Goal: Task Accomplishment & Management: Manage account settings

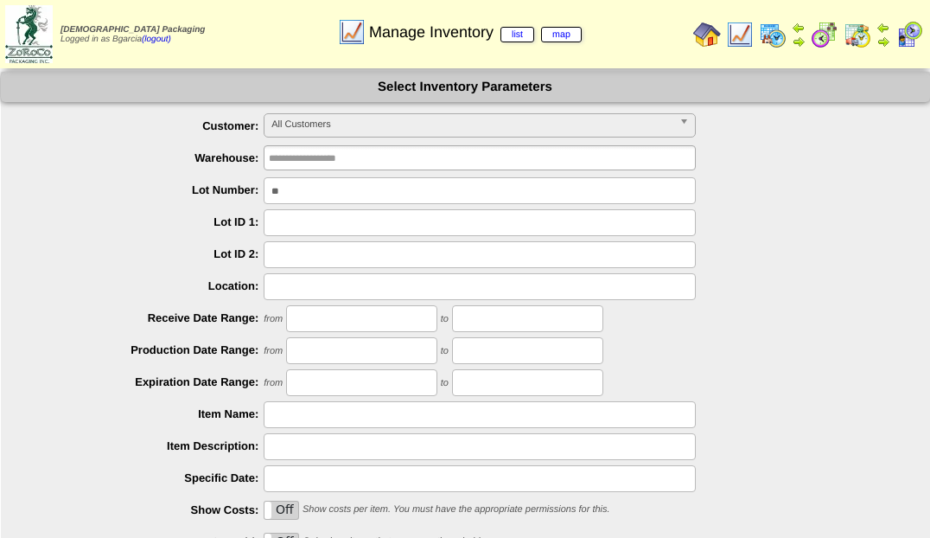
type input "*"
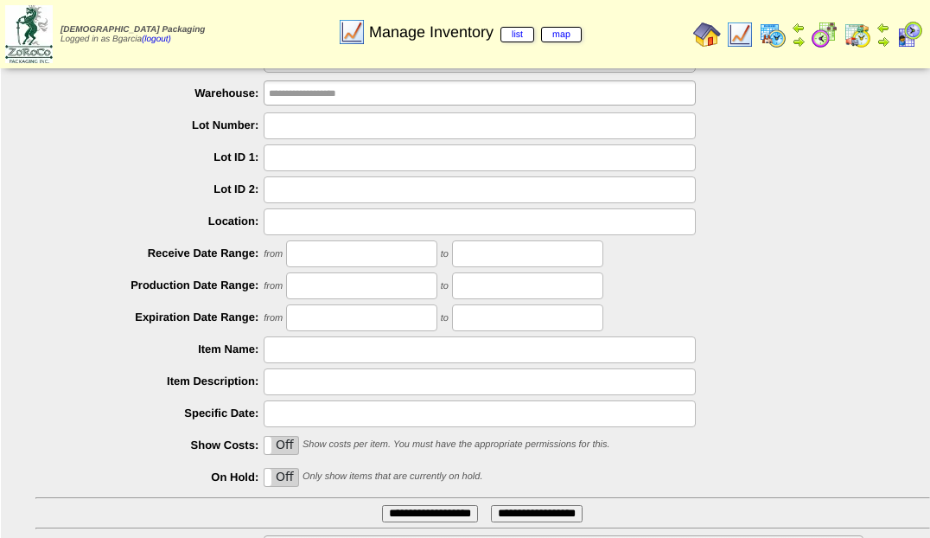
scroll to position [183, 0]
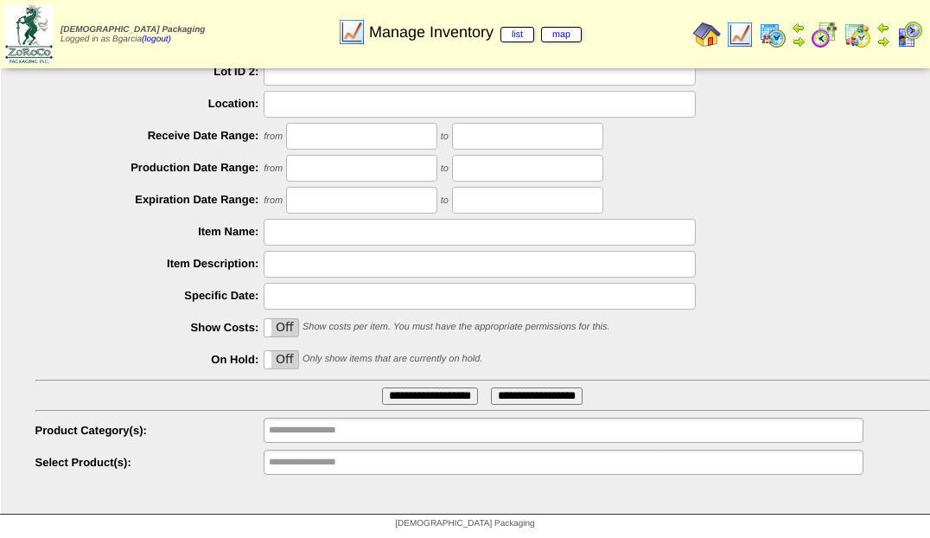
click at [842, 315] on div "On Off Show costs per item. You must have the appropriate permissions for this." at bounding box center [482, 328] width 895 height 27
click at [479, 469] on ul "**********" at bounding box center [563, 462] width 599 height 25
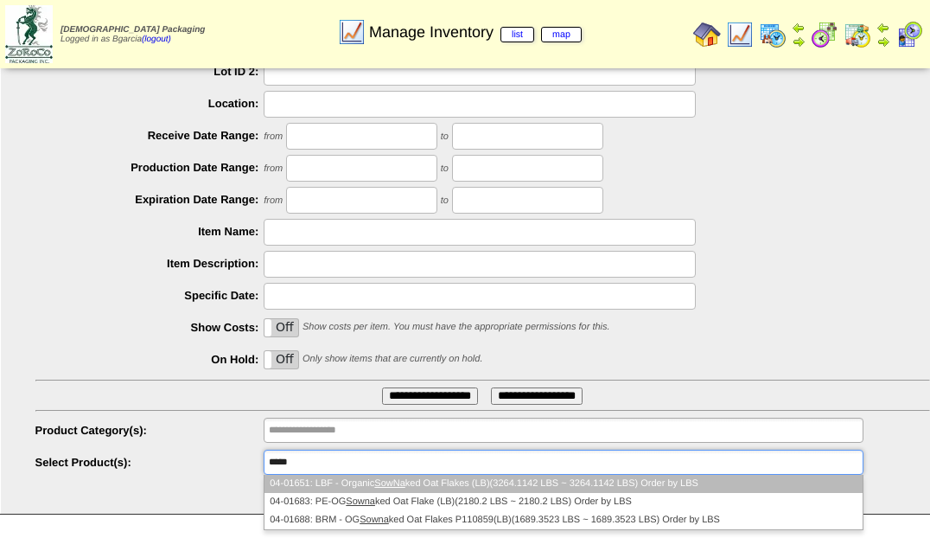
type input "******"
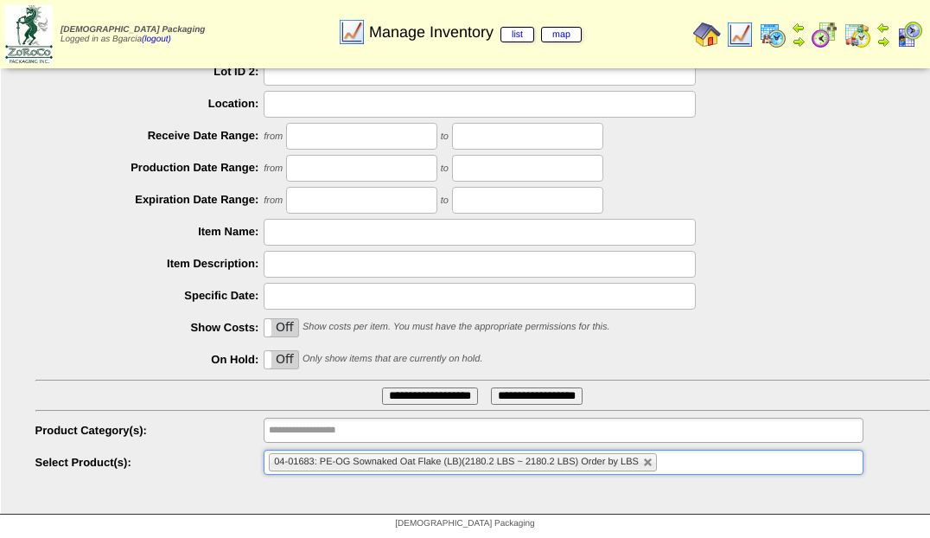
click at [382, 387] on input "**********" at bounding box center [430, 395] width 96 height 17
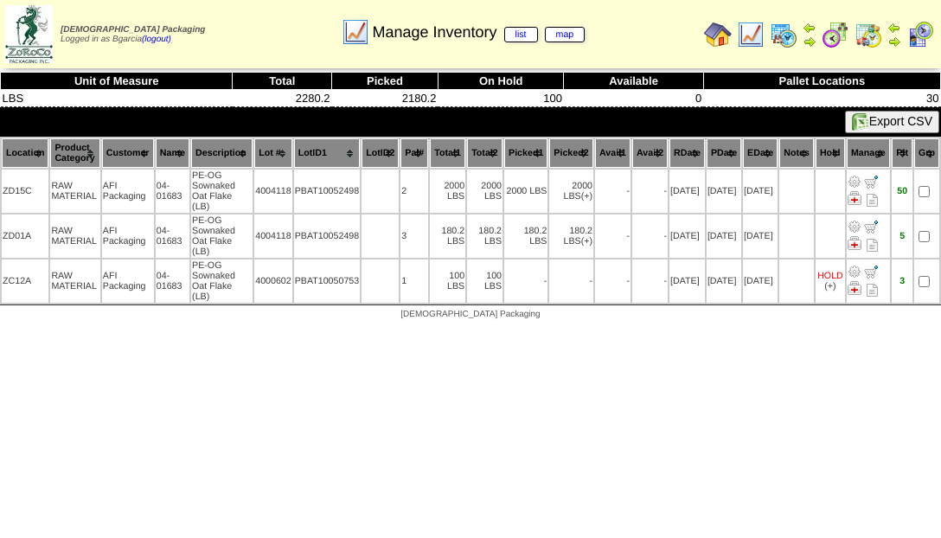
click at [829, 42] on img at bounding box center [835, 35] width 28 height 28
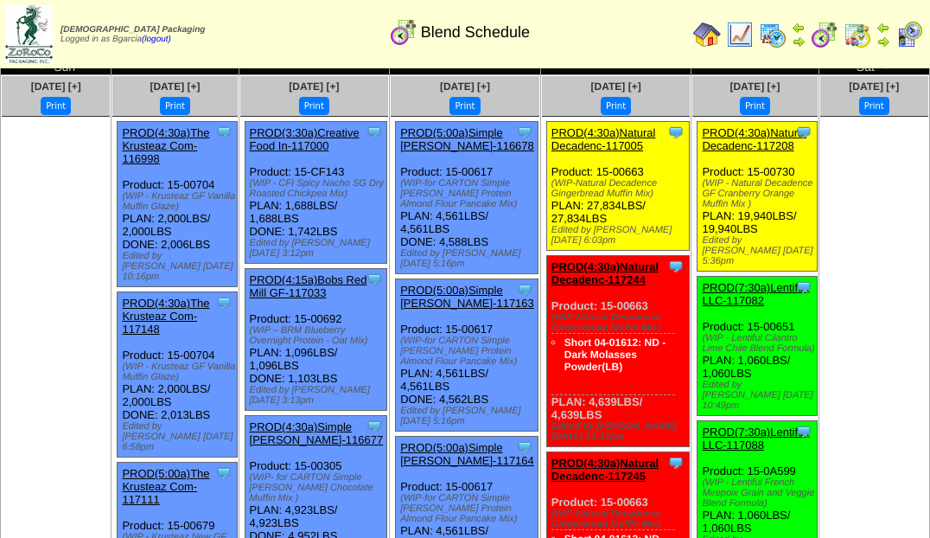
scroll to position [52, 0]
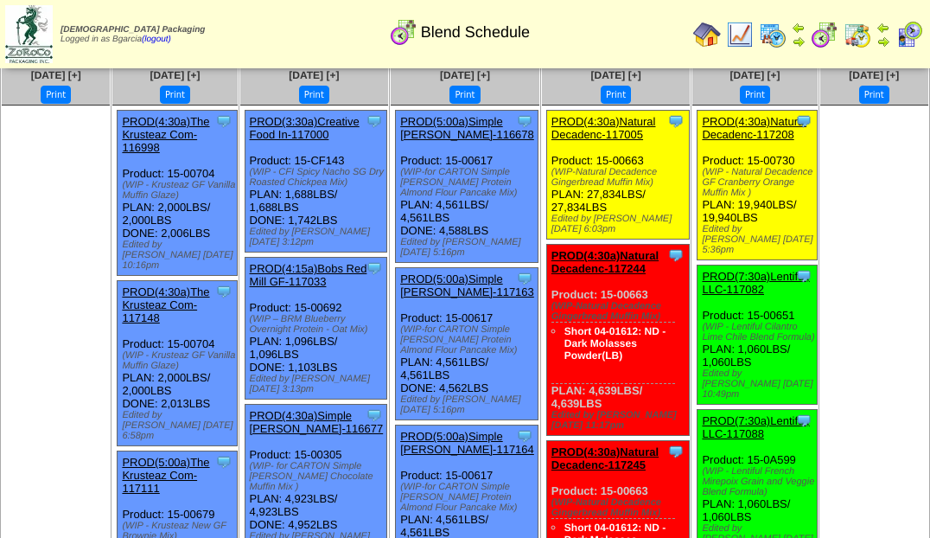
click at [785, 43] on img at bounding box center [773, 35] width 28 height 28
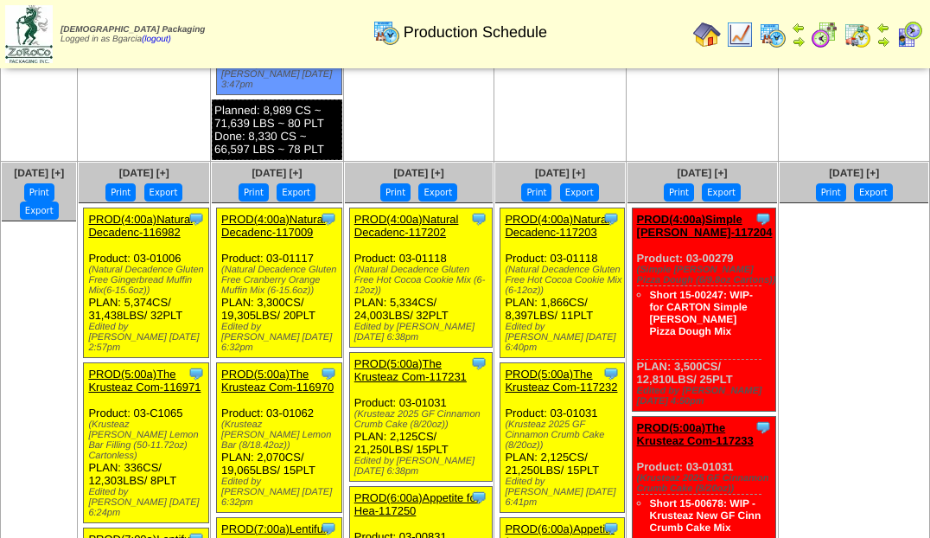
scroll to position [1345, 0]
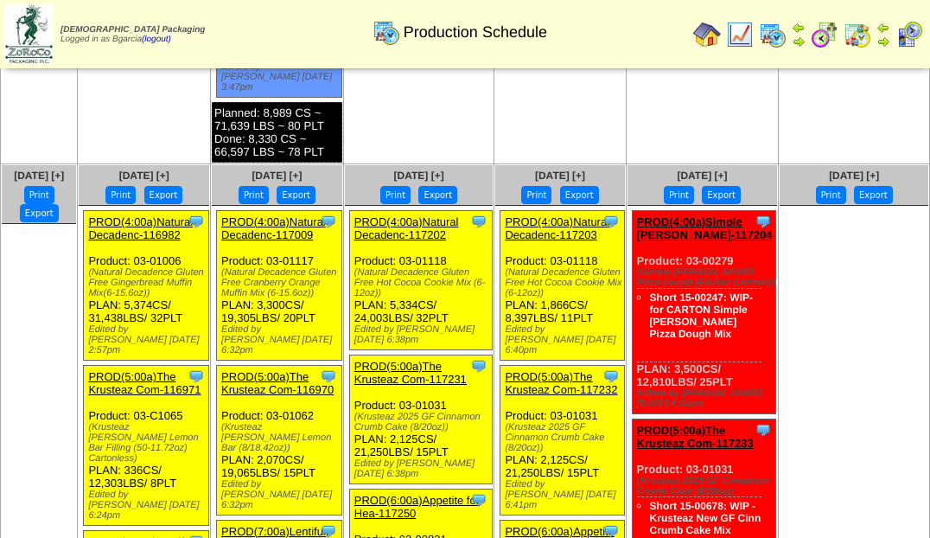
click at [795, 28] on img at bounding box center [799, 28] width 14 height 14
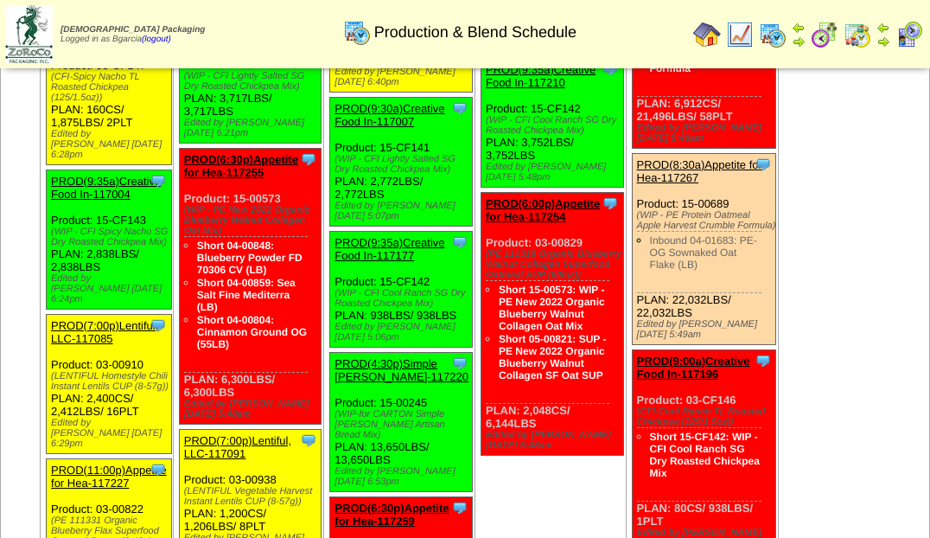
scroll to position [5283, 0]
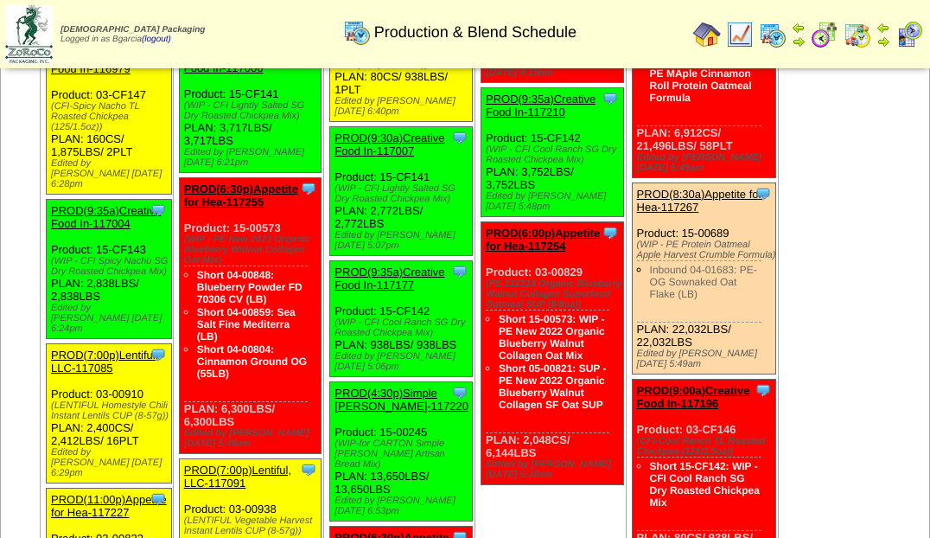
click at [745, 28] on img at bounding box center [740, 35] width 28 height 28
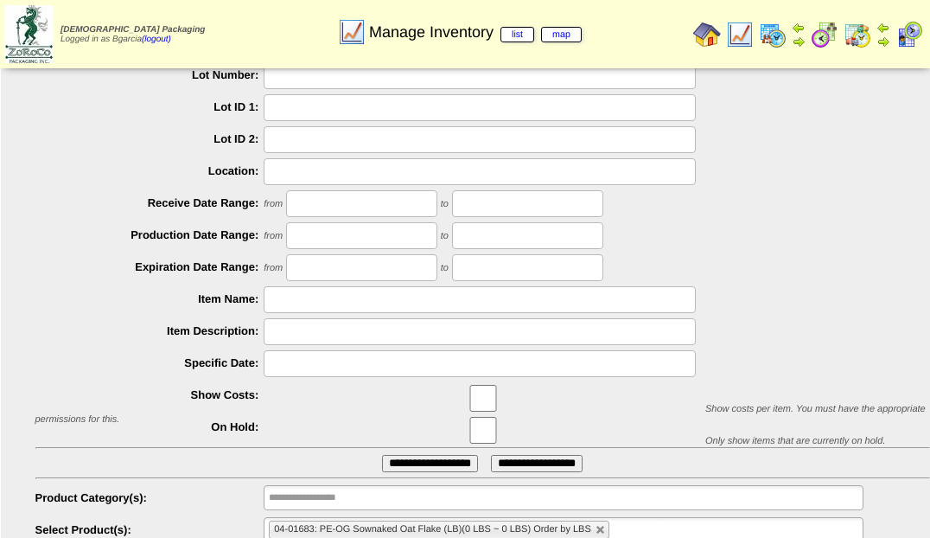
scroll to position [120, 0]
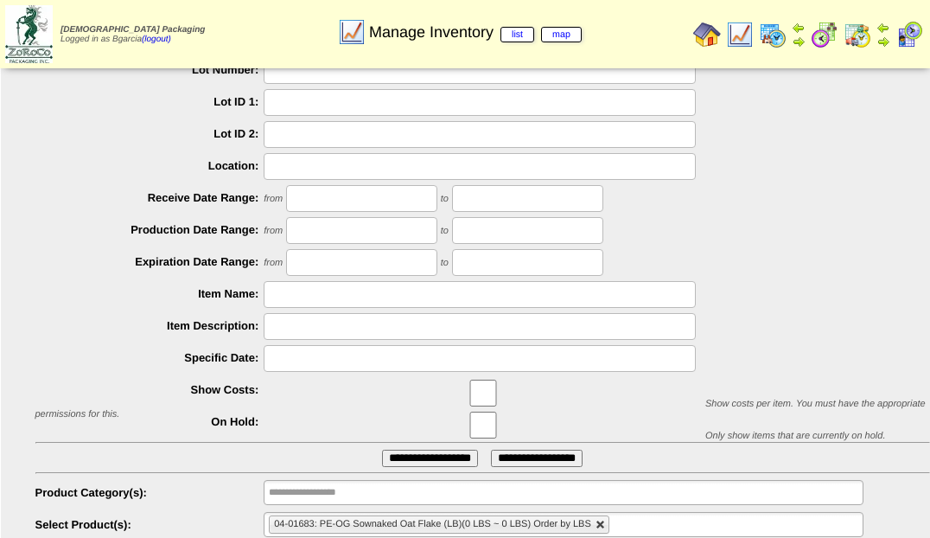
click at [599, 525] on link at bounding box center [601, 525] width 10 height 10
type input "**********"
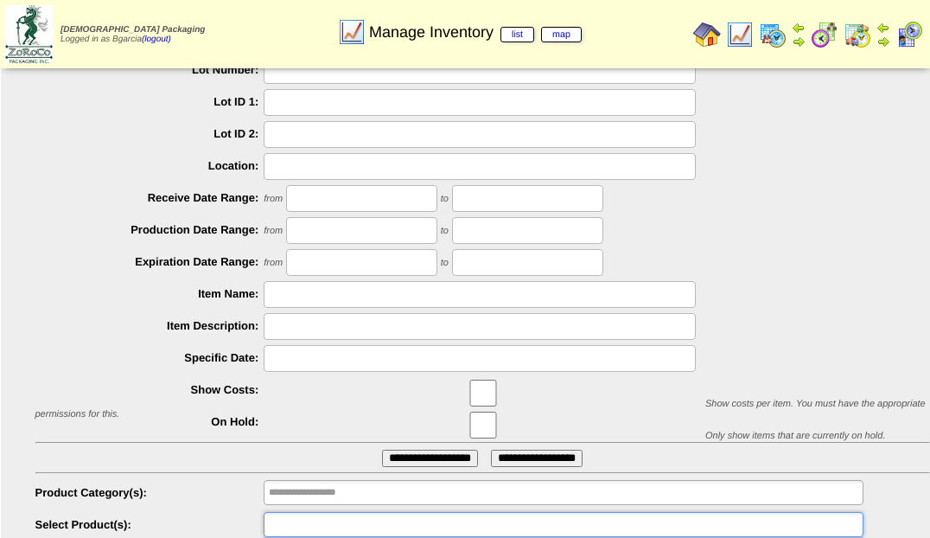
click at [599, 525] on ul at bounding box center [563, 524] width 599 height 25
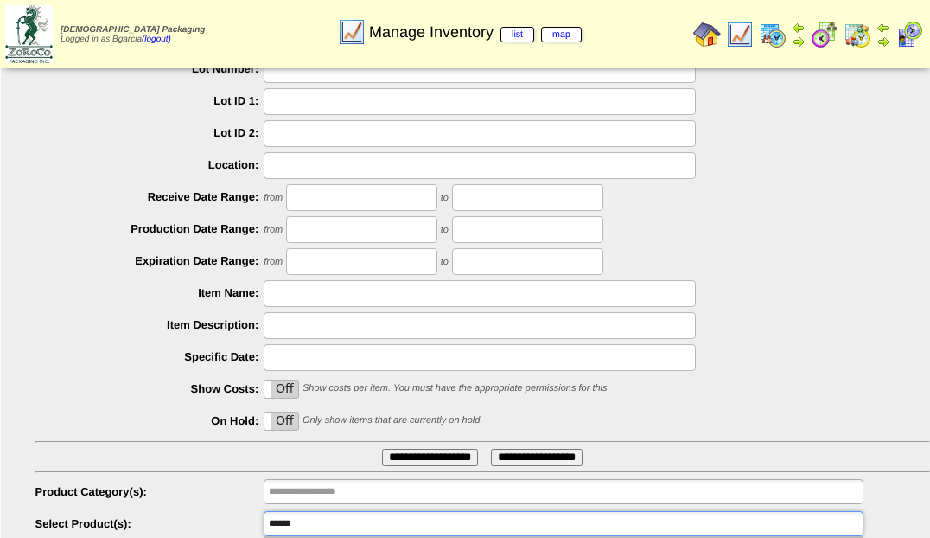
scroll to position [327, 0]
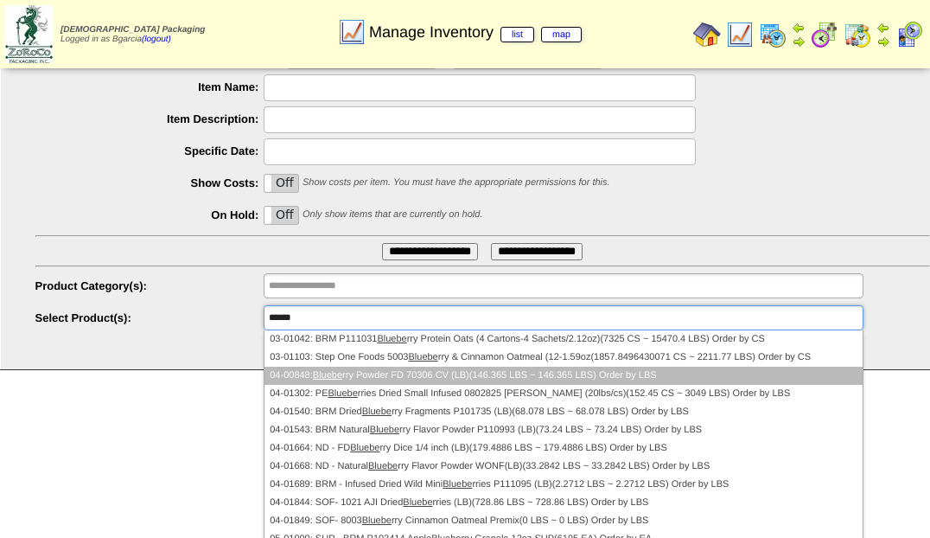
type input "******"
click at [602, 374] on li "04-00848: Bluebe rry Powder FD 70306 CV (LB)(146.365 LBS ~ 146.365 LBS) Order b…" at bounding box center [563, 376] width 597 height 18
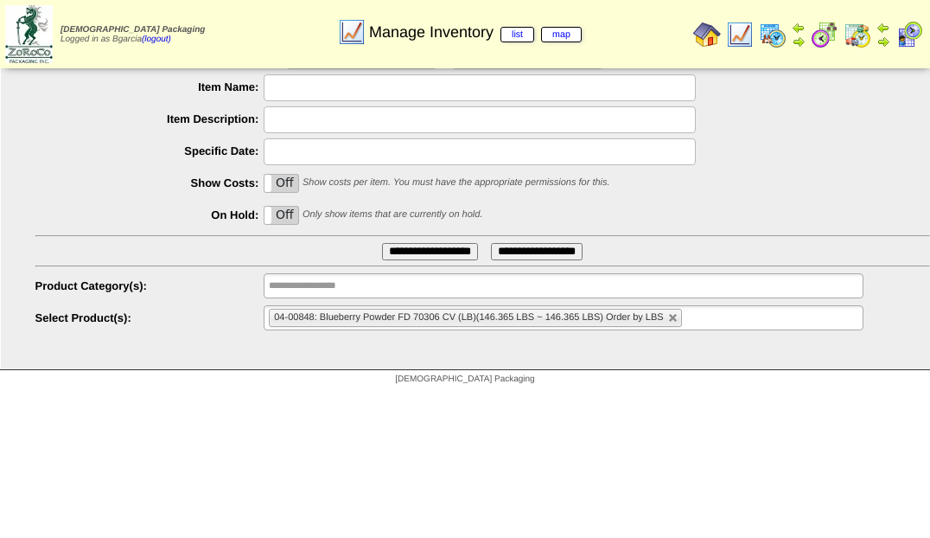
click at [441, 255] on input "**********" at bounding box center [430, 251] width 96 height 17
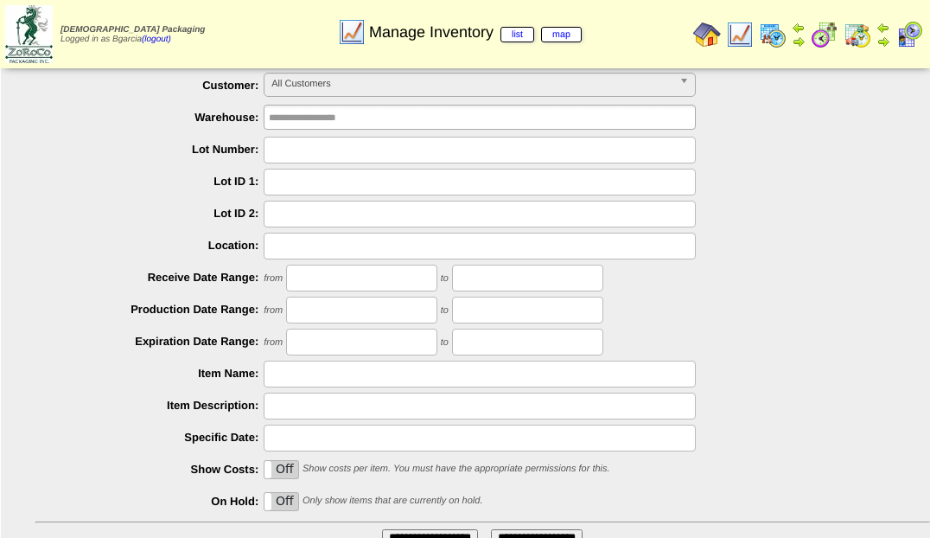
scroll to position [0, 0]
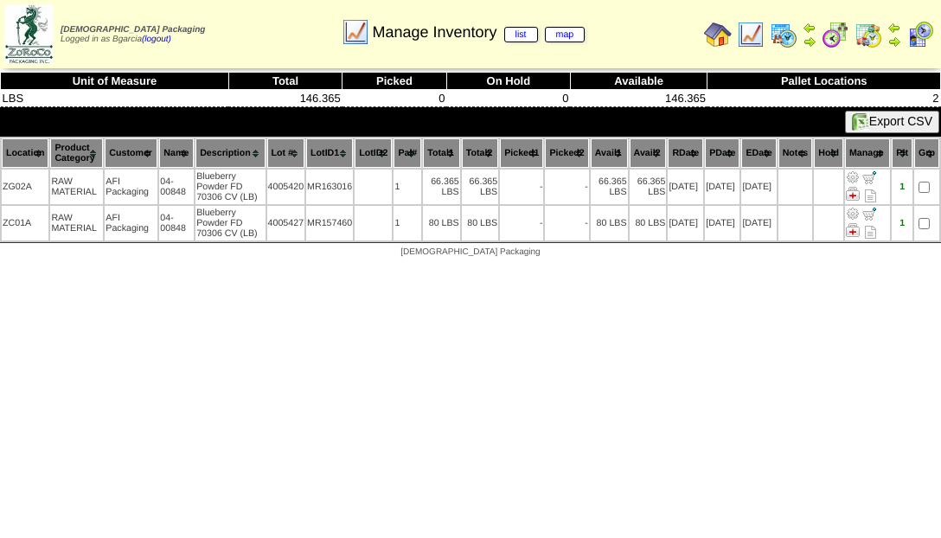
click at [751, 47] on img at bounding box center [751, 35] width 28 height 28
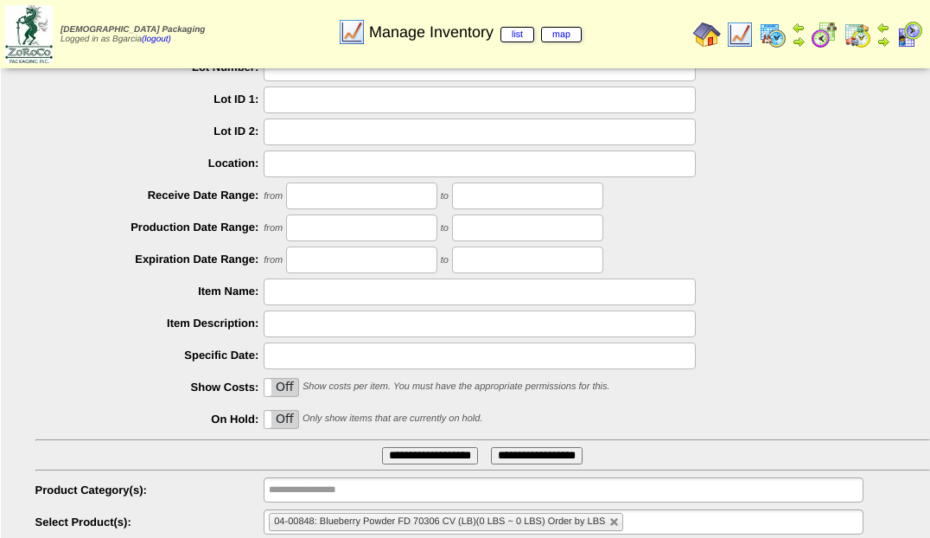
scroll to position [134, 0]
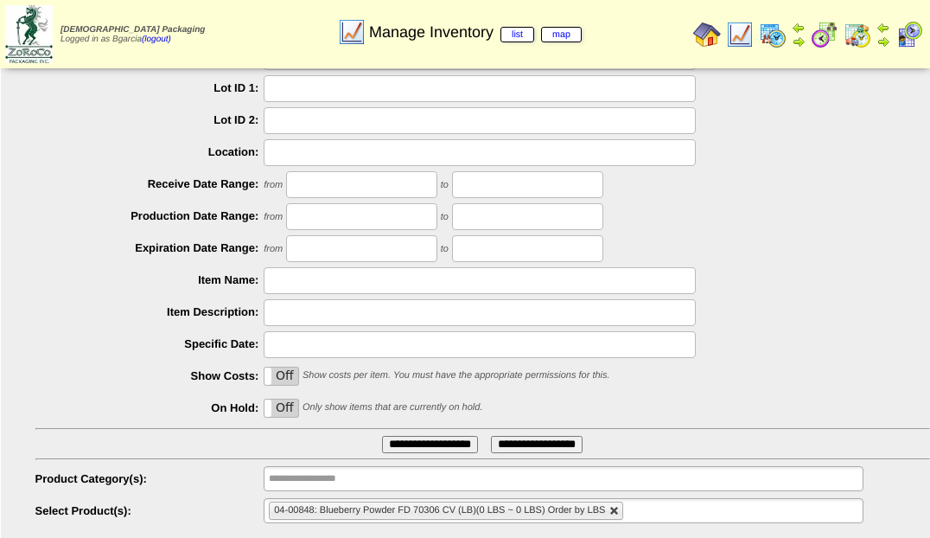
click at [618, 515] on link at bounding box center [615, 511] width 10 height 10
type input "**********"
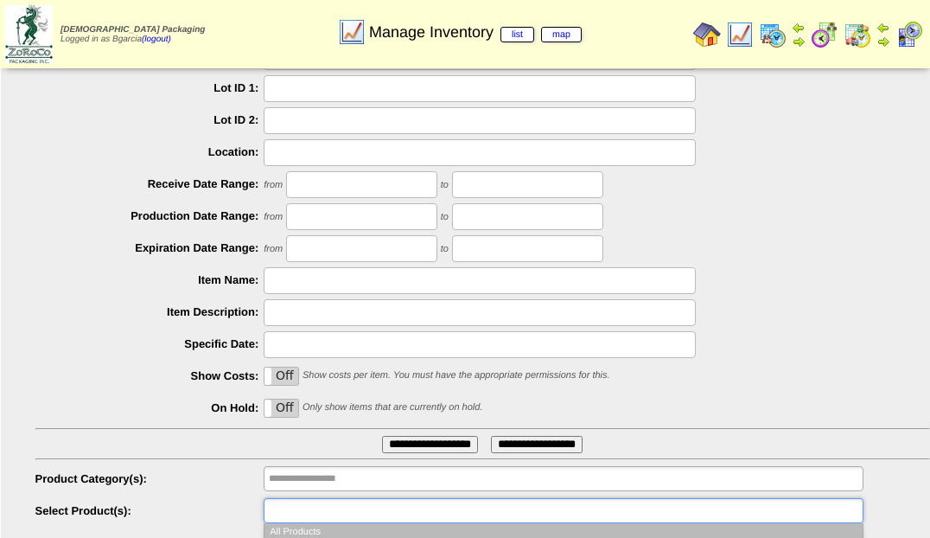
click at [618, 515] on ul at bounding box center [563, 510] width 599 height 25
type input "********"
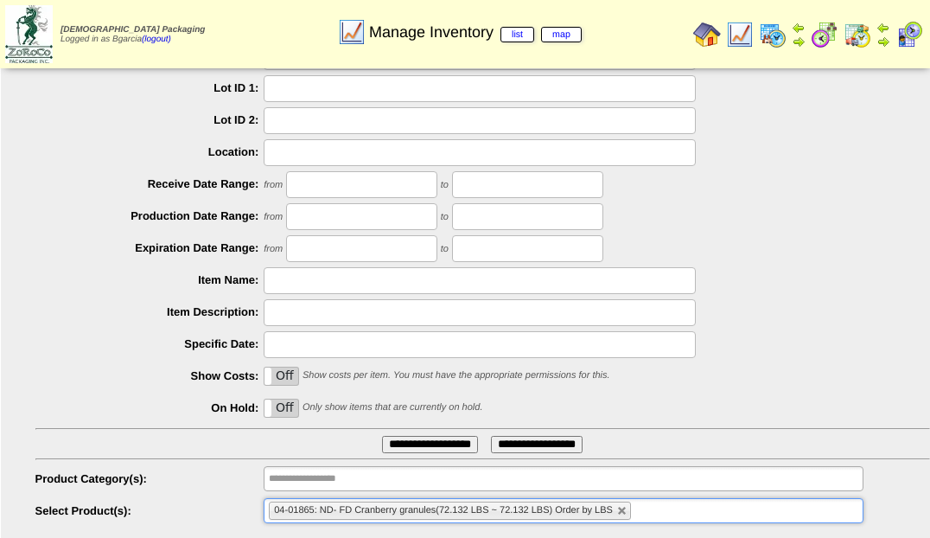
click at [382, 436] on input "**********" at bounding box center [430, 444] width 96 height 17
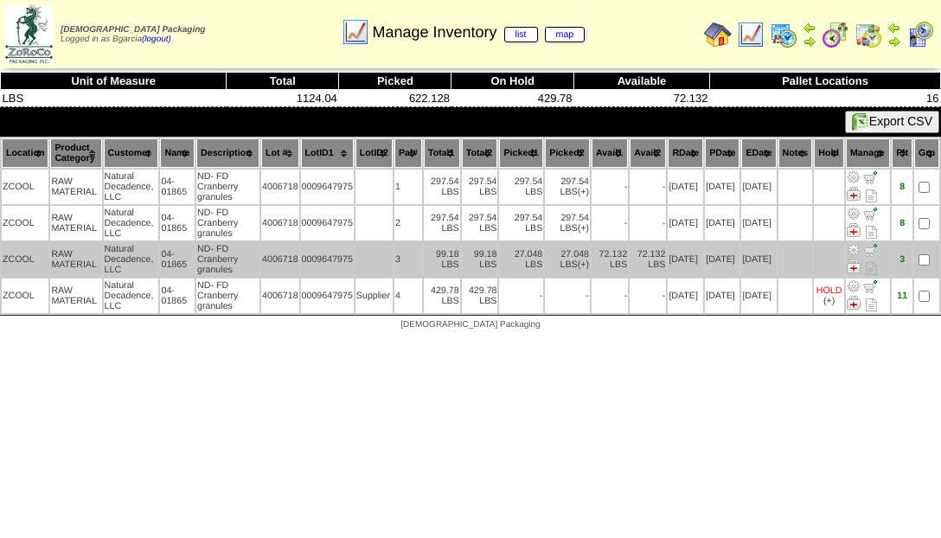
click at [825, 260] on td at bounding box center [829, 259] width 30 height 35
click at [776, 265] on td "[DATE]" at bounding box center [758, 259] width 35 height 35
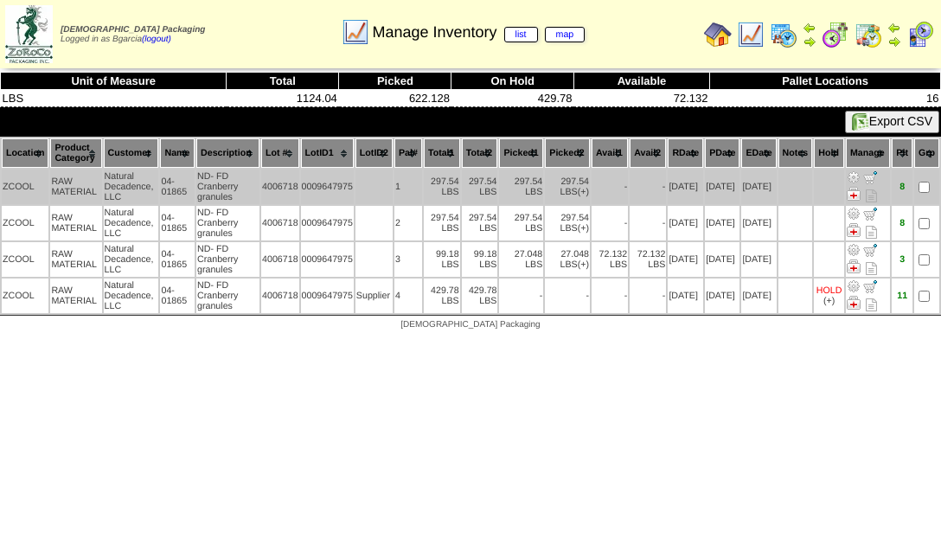
click at [252, 187] on td "ND- FD Cranberry granules" at bounding box center [227, 186] width 63 height 35
click at [265, 189] on td "4006718" at bounding box center [280, 186] width 38 height 35
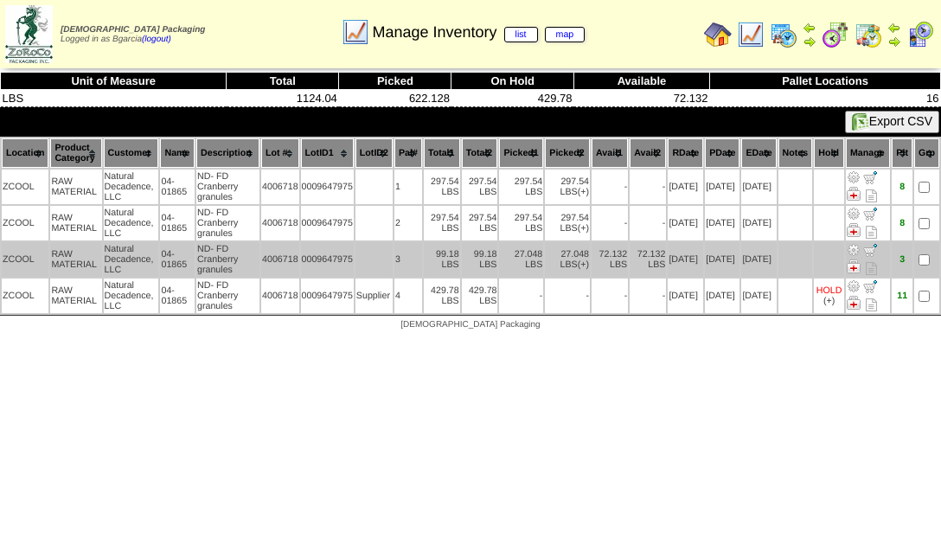
click at [776, 261] on td "[DATE]" at bounding box center [758, 259] width 35 height 35
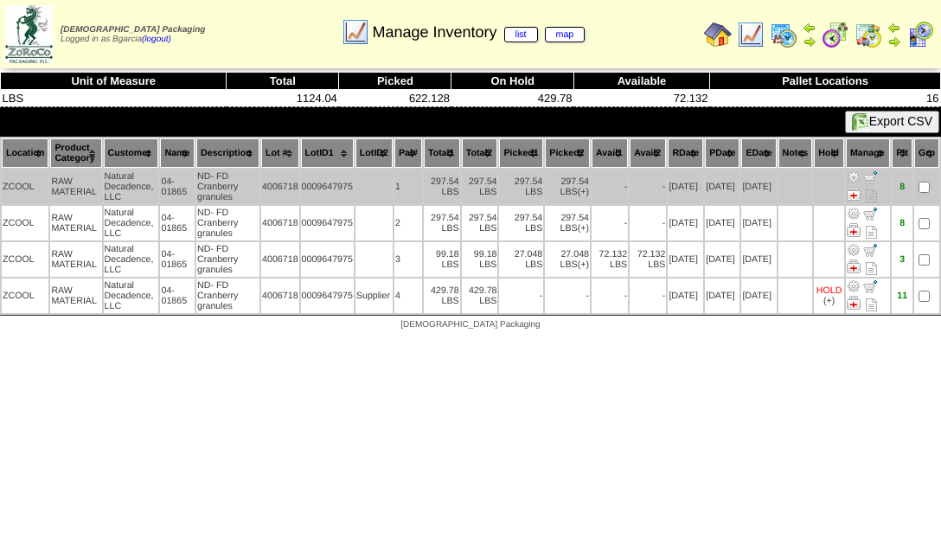
click at [263, 182] on td "4006718" at bounding box center [280, 186] width 38 height 35
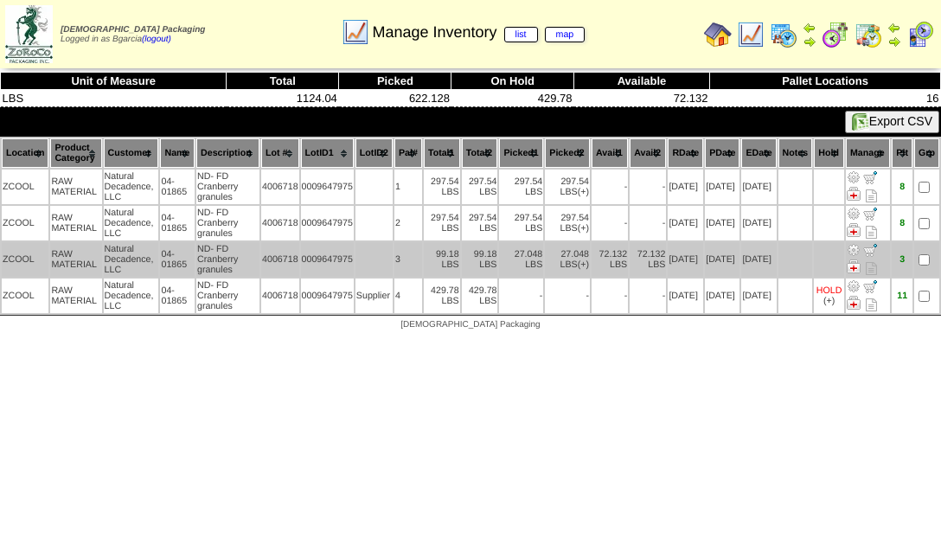
click at [764, 271] on td "[DATE]" at bounding box center [758, 259] width 35 height 35
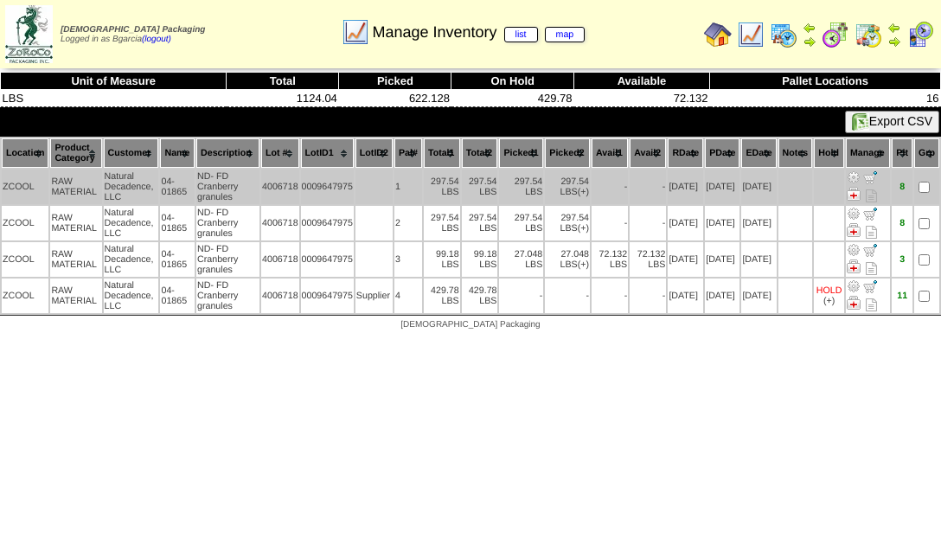
click at [261, 183] on td "4006718" at bounding box center [280, 186] width 38 height 35
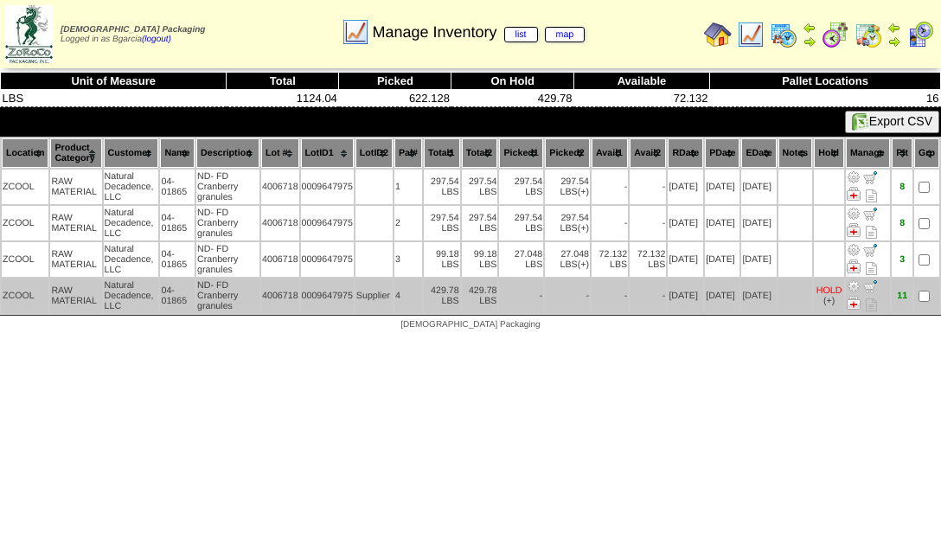
click at [427, 287] on td "429.78 LBS" at bounding box center [442, 295] width 36 height 35
click at [499, 304] on td "-" at bounding box center [521, 295] width 44 height 35
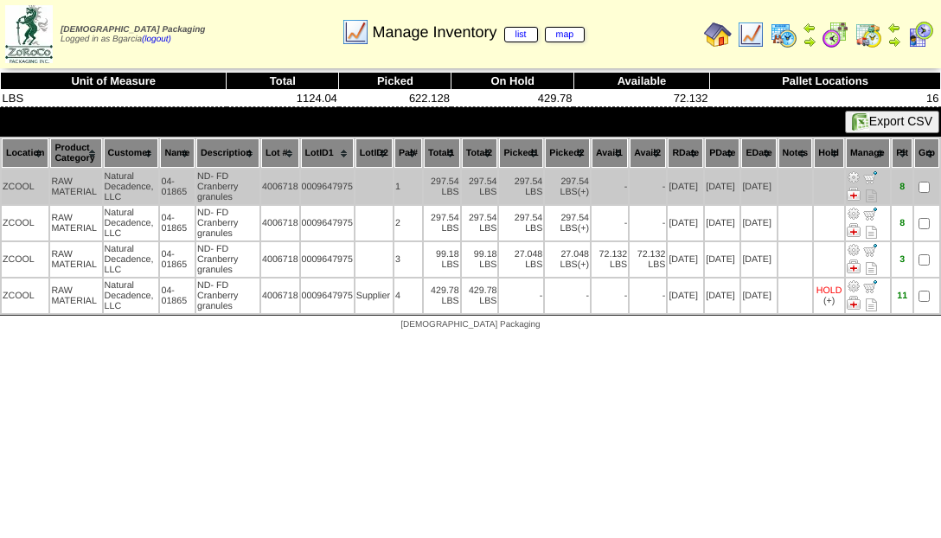
click at [426, 182] on td "297.54 LBS" at bounding box center [442, 186] width 36 height 35
click at [424, 184] on td "297.54 LBS" at bounding box center [442, 186] width 36 height 35
click at [424, 176] on td "297.54 LBS" at bounding box center [442, 186] width 36 height 35
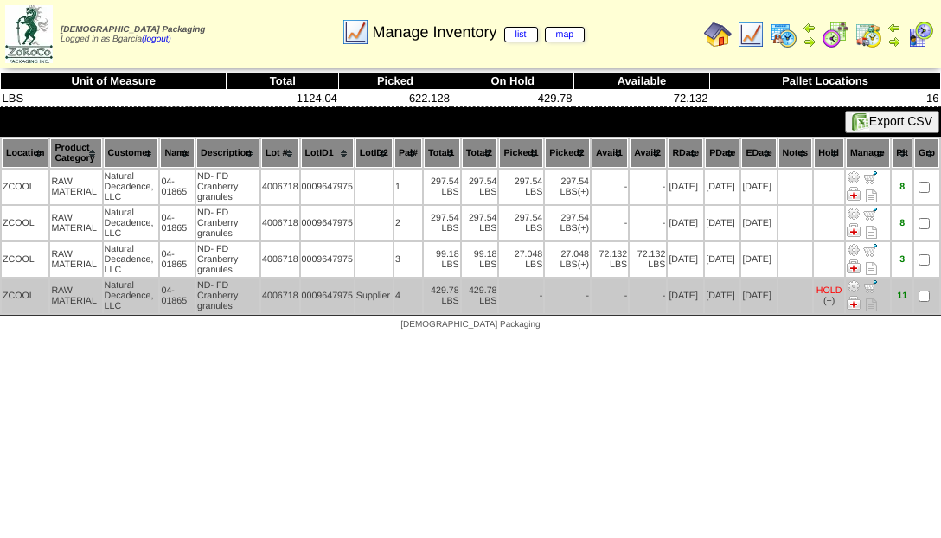
click at [398, 288] on td "4" at bounding box center [408, 295] width 28 height 35
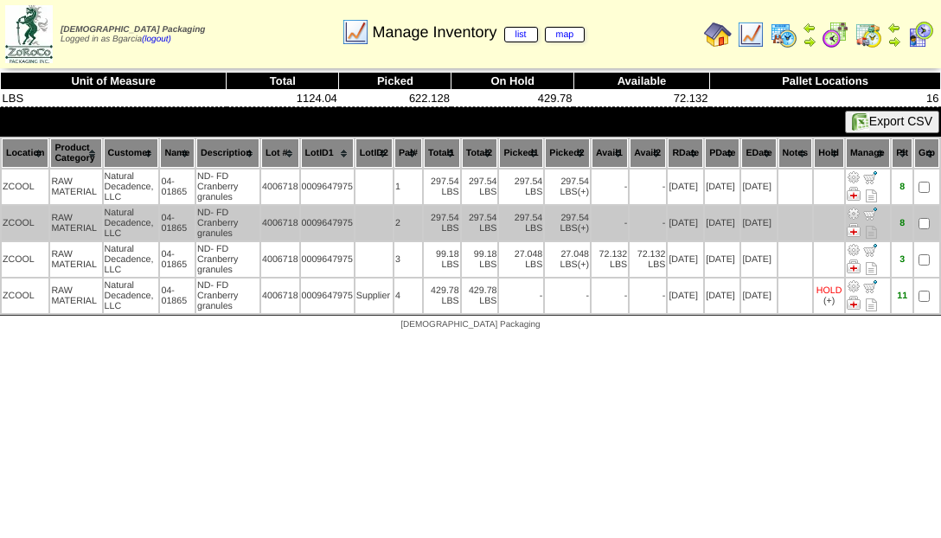
click at [635, 207] on td "-" at bounding box center [647, 223] width 36 height 35
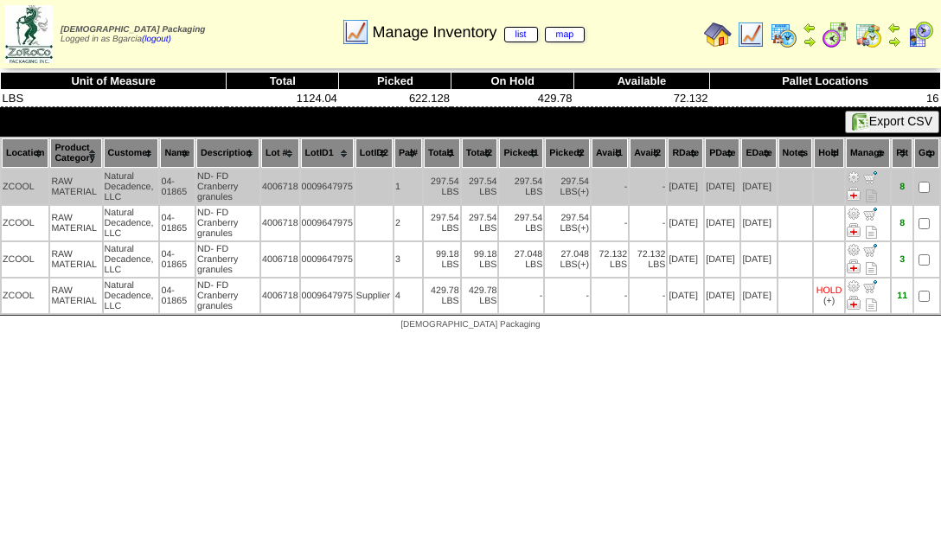
click at [428, 184] on td "297.54 LBS" at bounding box center [442, 186] width 36 height 35
click at [426, 180] on td "297.54 LBS" at bounding box center [442, 186] width 36 height 35
drag, startPoint x: 425, startPoint y: 180, endPoint x: 484, endPoint y: 202, distance: 62.9
click at [484, 202] on td "297.54 LBS" at bounding box center [480, 186] width 36 height 35
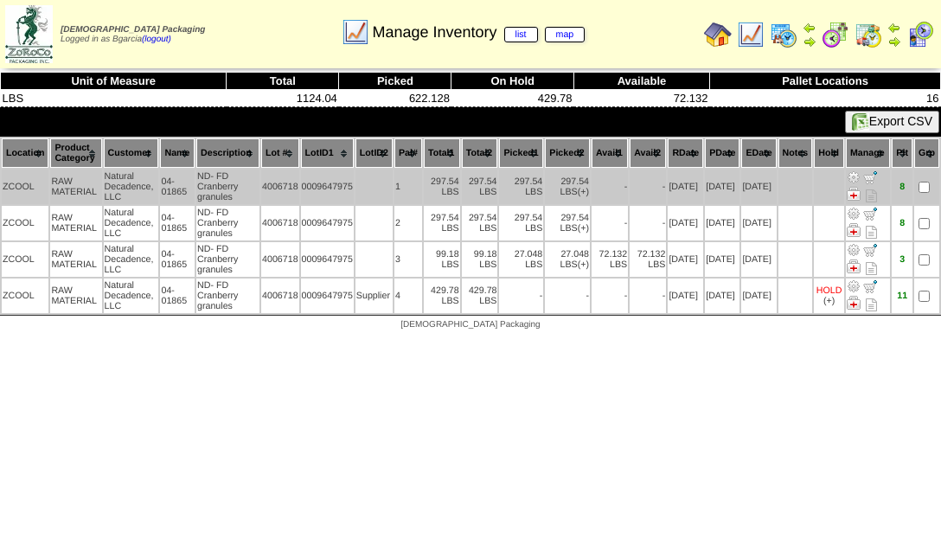
click at [428, 179] on td "297.54 LBS" at bounding box center [442, 186] width 36 height 35
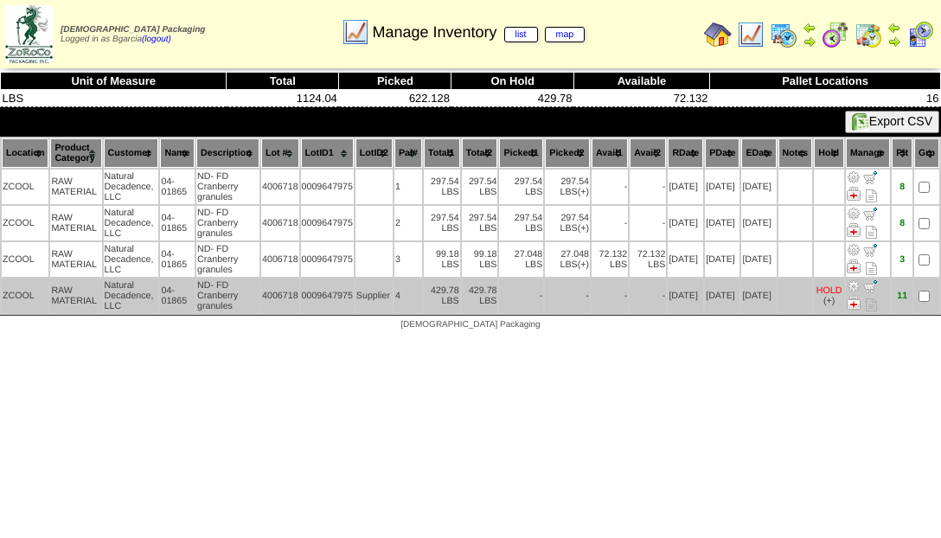
click at [431, 291] on td "429.78 LBS" at bounding box center [442, 295] width 36 height 35
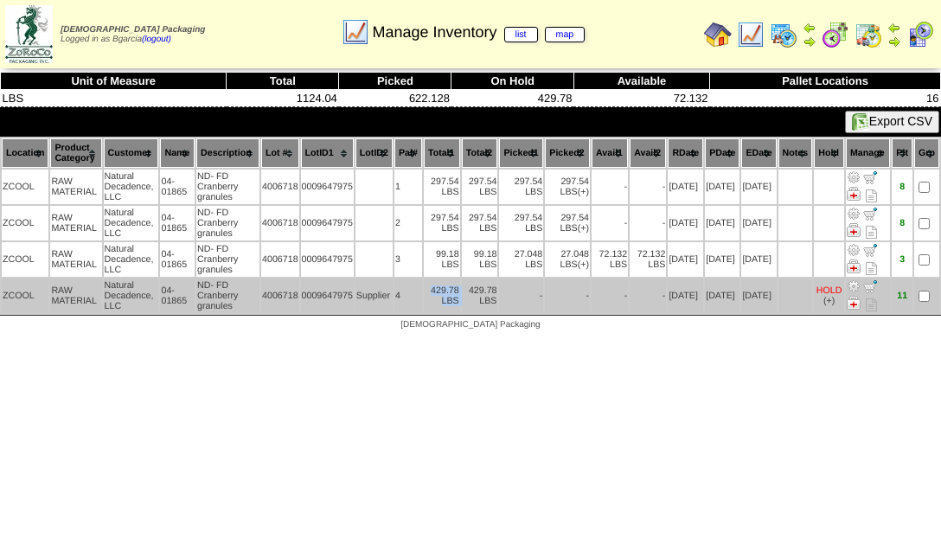
click at [431, 291] on td "429.78 LBS" at bounding box center [442, 295] width 36 height 35
drag, startPoint x: 431, startPoint y: 291, endPoint x: 414, endPoint y: 285, distance: 18.3
click at [414, 285] on td "4" at bounding box center [408, 295] width 28 height 35
click at [425, 290] on td "429.78 LBS" at bounding box center [442, 295] width 36 height 35
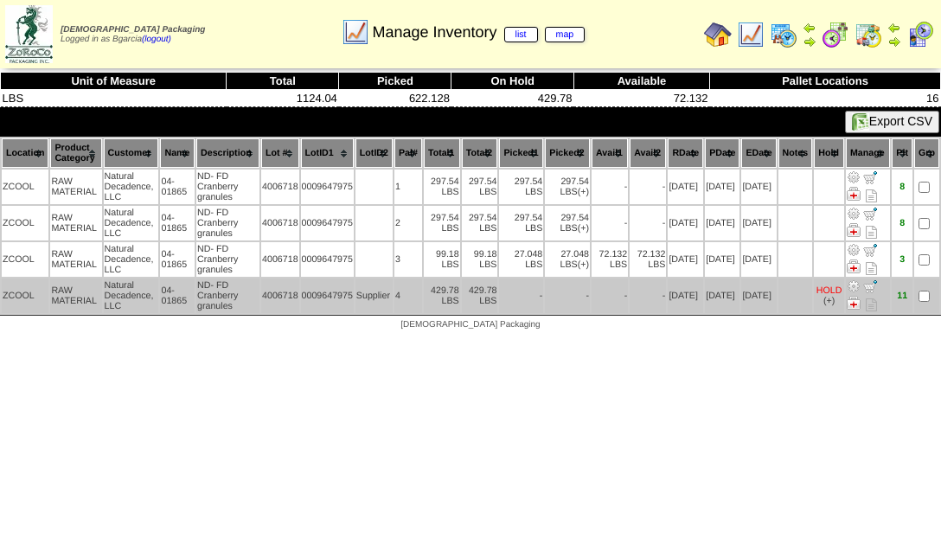
click at [427, 286] on td "429.78 LBS" at bounding box center [442, 295] width 36 height 35
click at [433, 289] on td "429.78 LBS" at bounding box center [442, 295] width 36 height 35
click at [431, 289] on td "429.78 LBS" at bounding box center [442, 295] width 36 height 35
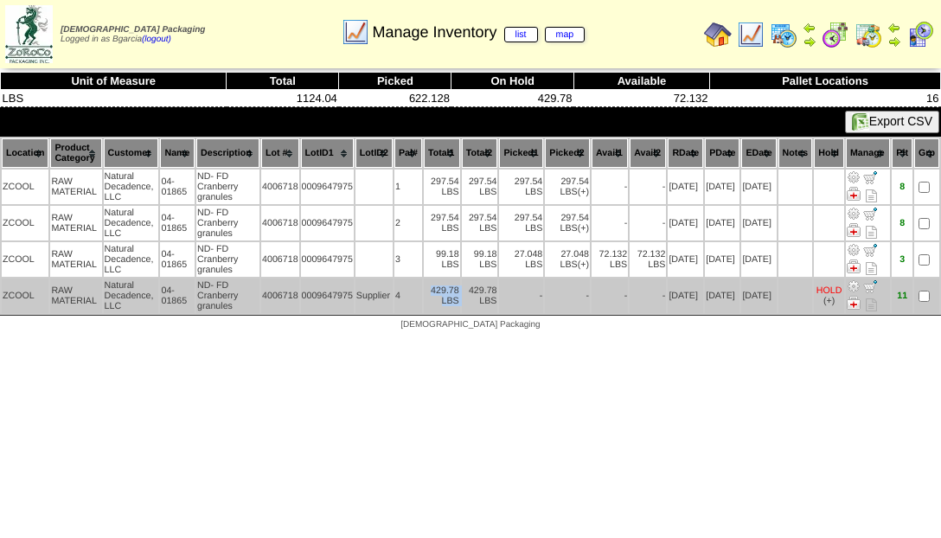
click at [431, 289] on td "429.78 LBS" at bounding box center [442, 295] width 36 height 35
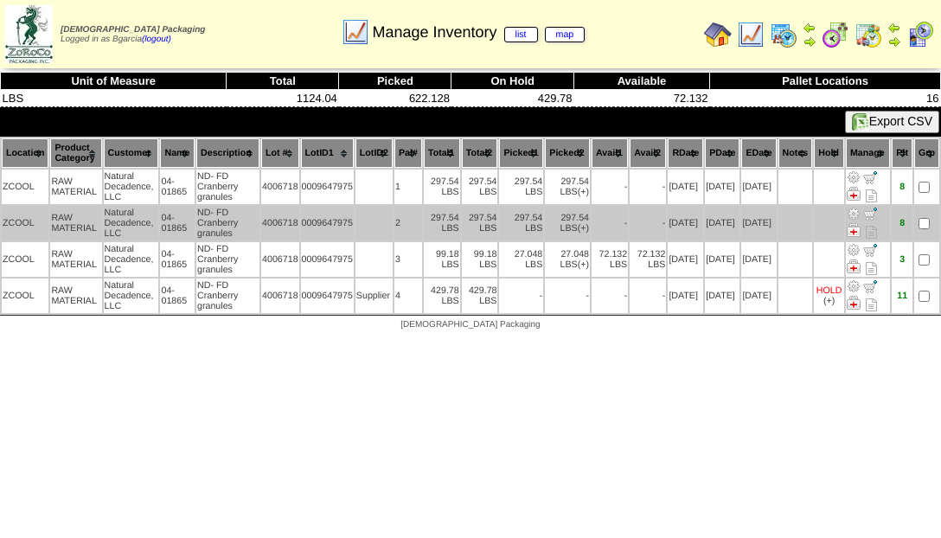
drag, startPoint x: 431, startPoint y: 289, endPoint x: 425, endPoint y: 221, distance: 67.6
click at [425, 221] on td "297.54 LBS" at bounding box center [442, 223] width 36 height 35
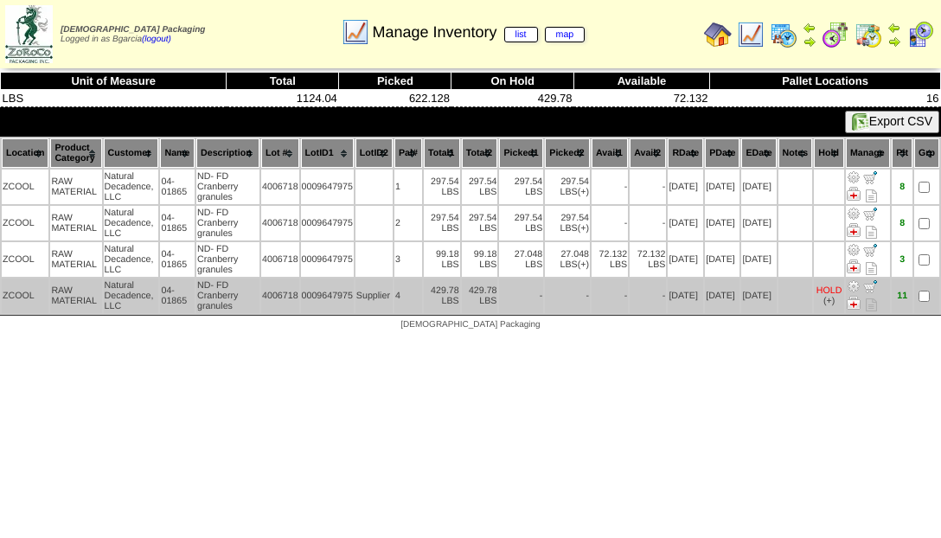
click at [427, 285] on td "429.78 LBS" at bounding box center [442, 295] width 36 height 35
click at [434, 291] on td "429.78 LBS" at bounding box center [442, 295] width 36 height 35
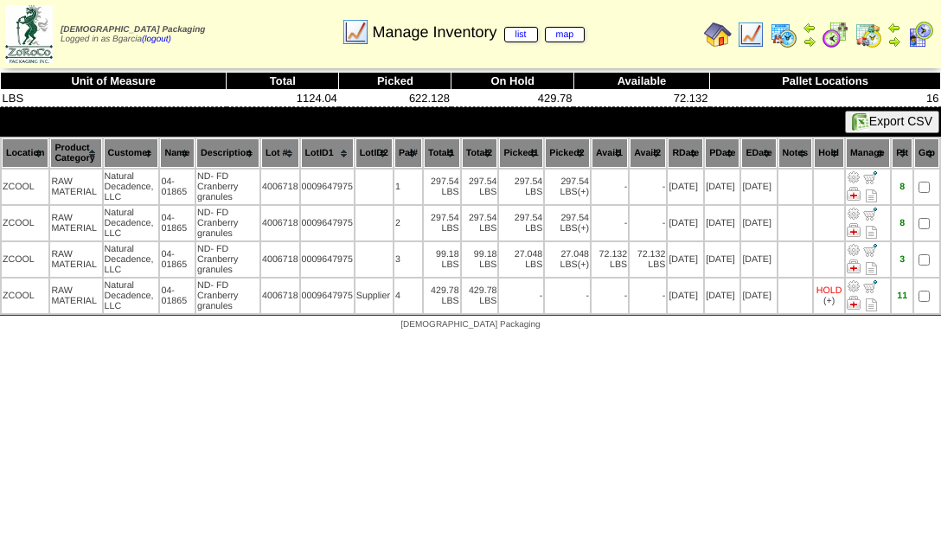
click at [418, 268] on table "Location Product Category Customer Name Description Lot # LotID1 LotID2 1 -" at bounding box center [470, 226] width 941 height 178
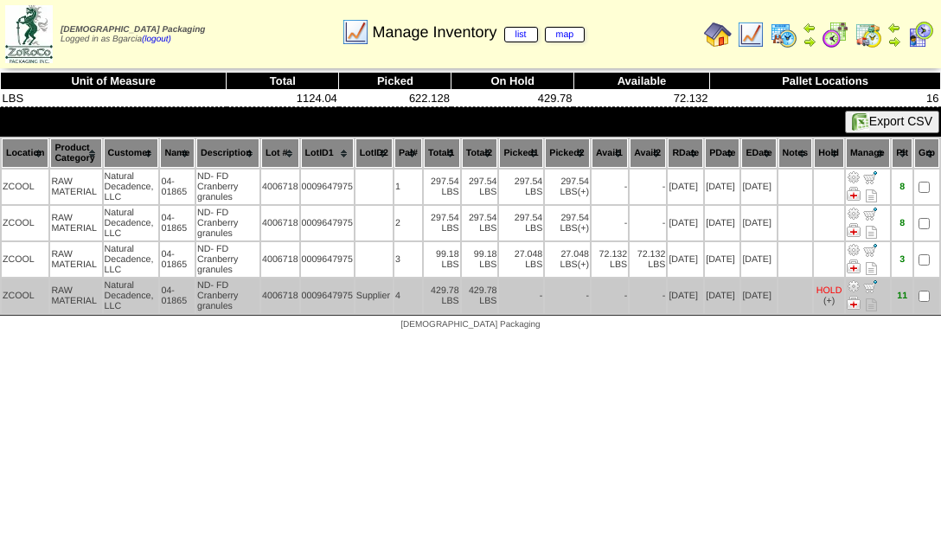
click at [424, 287] on td "429.78 LBS" at bounding box center [442, 295] width 36 height 35
click at [507, 293] on td "-" at bounding box center [521, 295] width 44 height 35
click at [427, 288] on td "429.78 LBS" at bounding box center [442, 295] width 36 height 35
click at [493, 291] on td "429.78 LBS" at bounding box center [480, 295] width 36 height 35
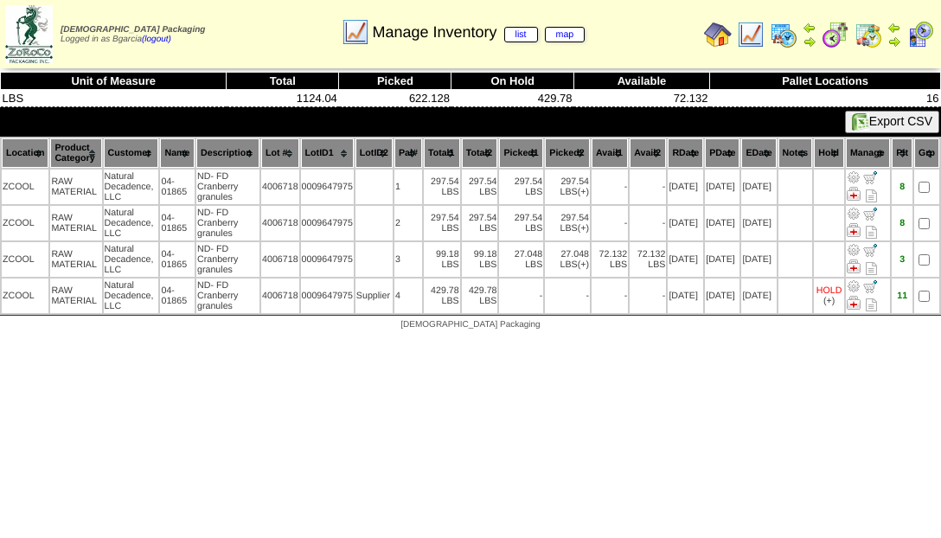
click at [747, 36] on img at bounding box center [751, 35] width 28 height 28
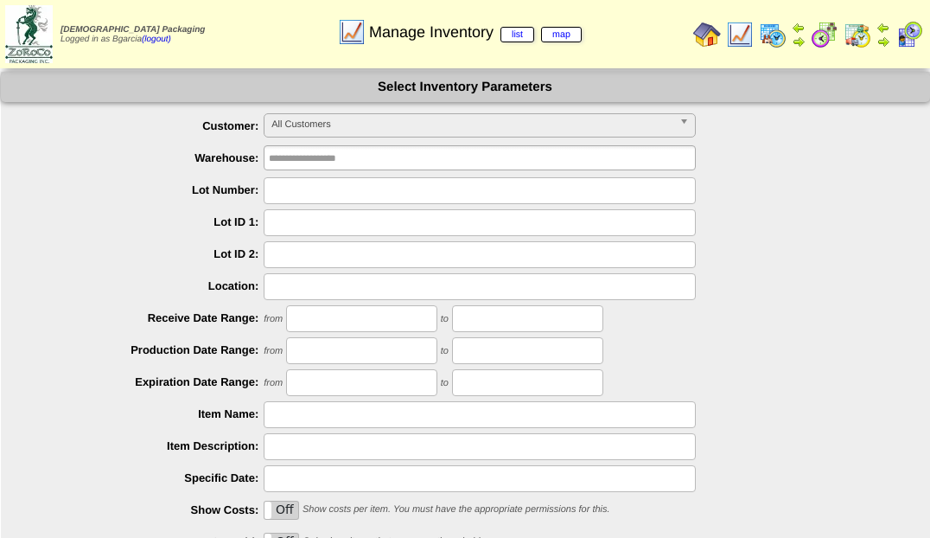
scroll to position [183, 0]
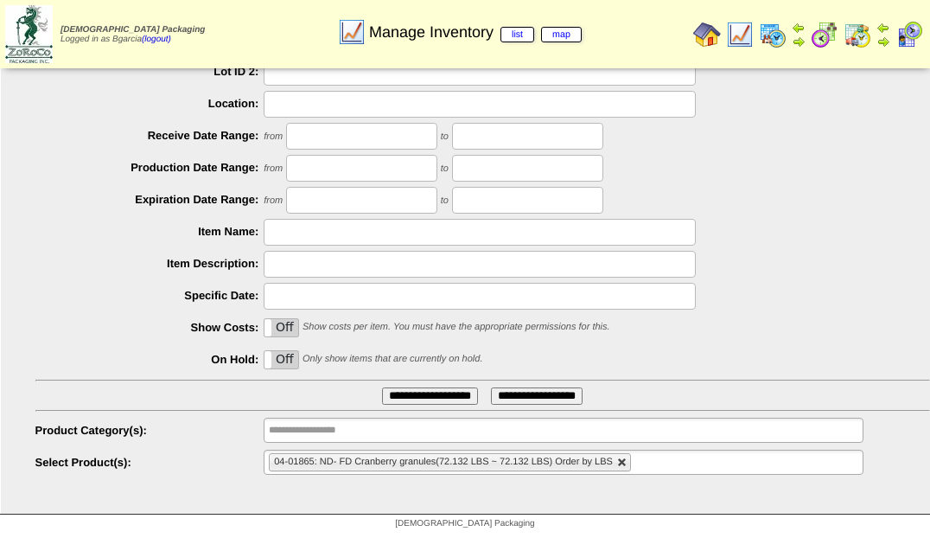
click at [622, 462] on link at bounding box center [622, 462] width 10 height 10
type input "**********"
click at [622, 462] on ul "04-01865: ND- FD Cranberry granules(72.132 LBS ~ 72.132 LBS) Order by LBS" at bounding box center [563, 462] width 599 height 25
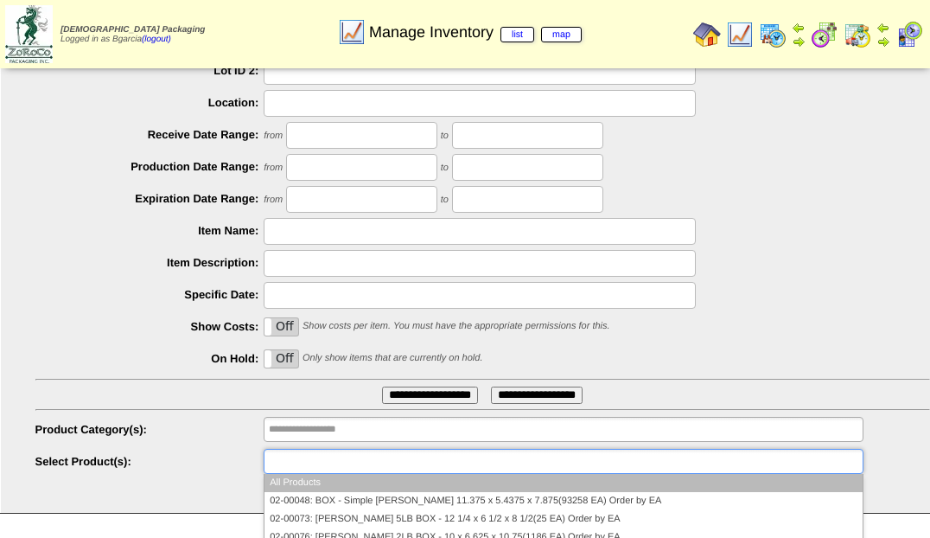
click at [622, 462] on ul at bounding box center [563, 461] width 599 height 25
type input "*"
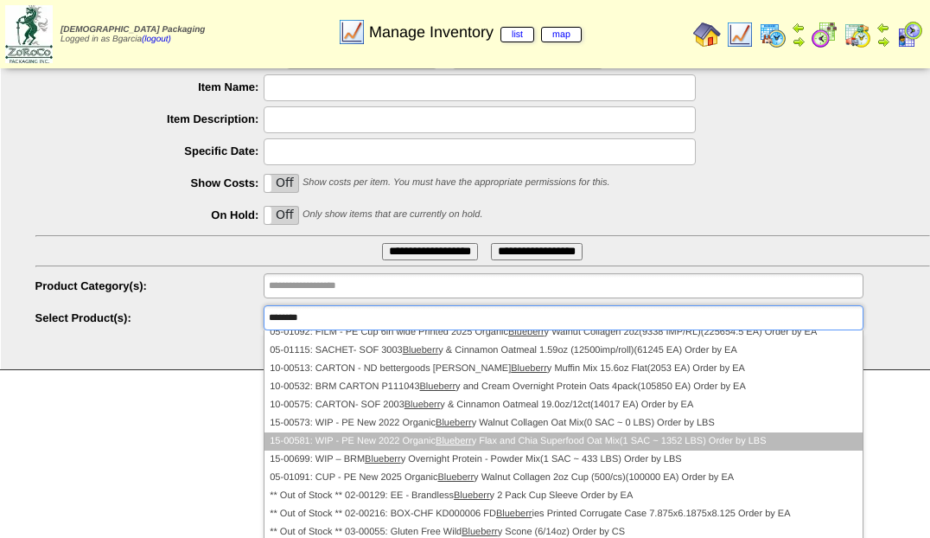
scroll to position [329, 0]
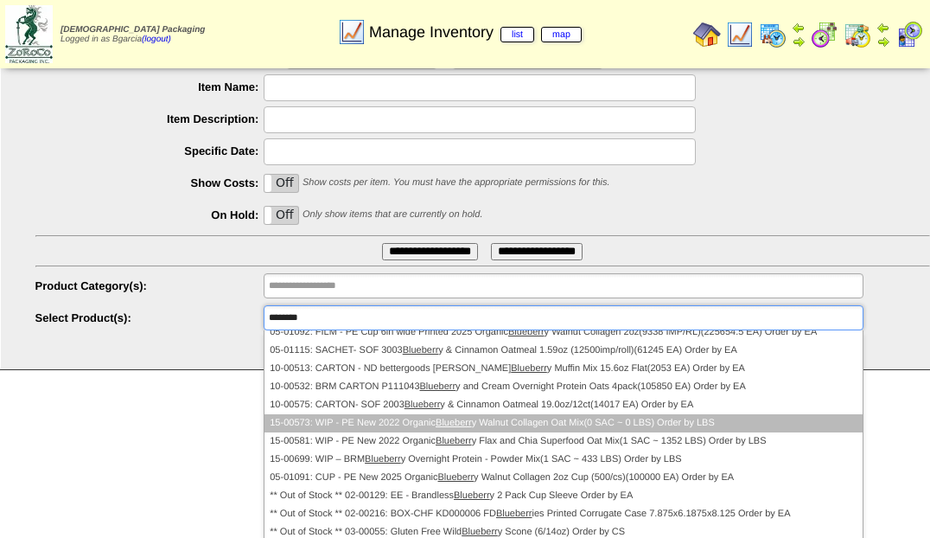
type input "********"
click at [552, 427] on li "15-00573: WIP - PE New 2022 Organic Blueberr y Walnut Collagen Oat Mix(0 SAC ~ …" at bounding box center [563, 423] width 597 height 18
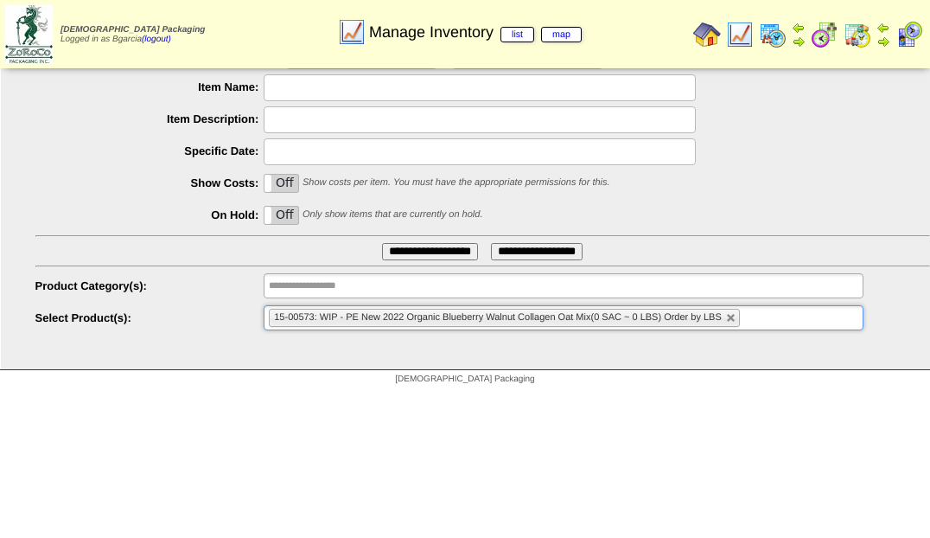
click at [424, 246] on input "**********" at bounding box center [430, 251] width 96 height 17
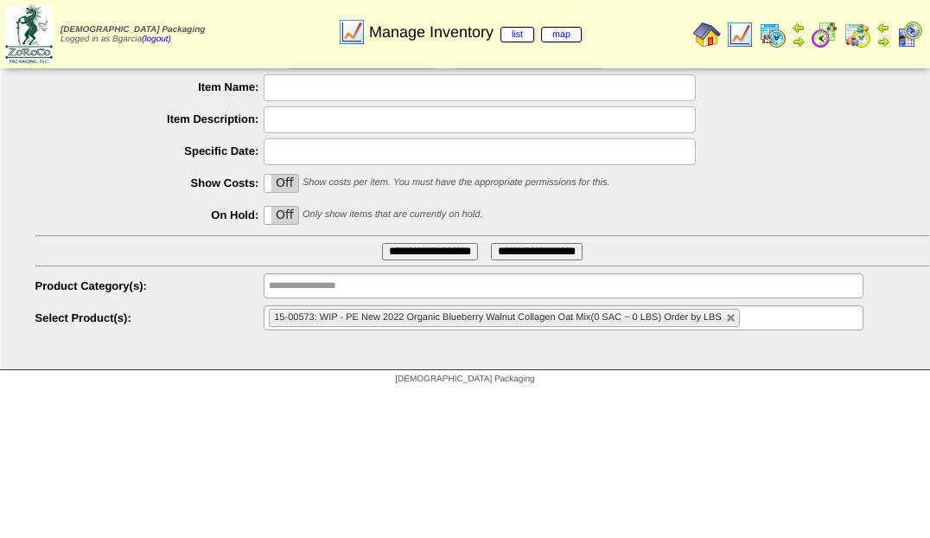
scroll to position [0, 0]
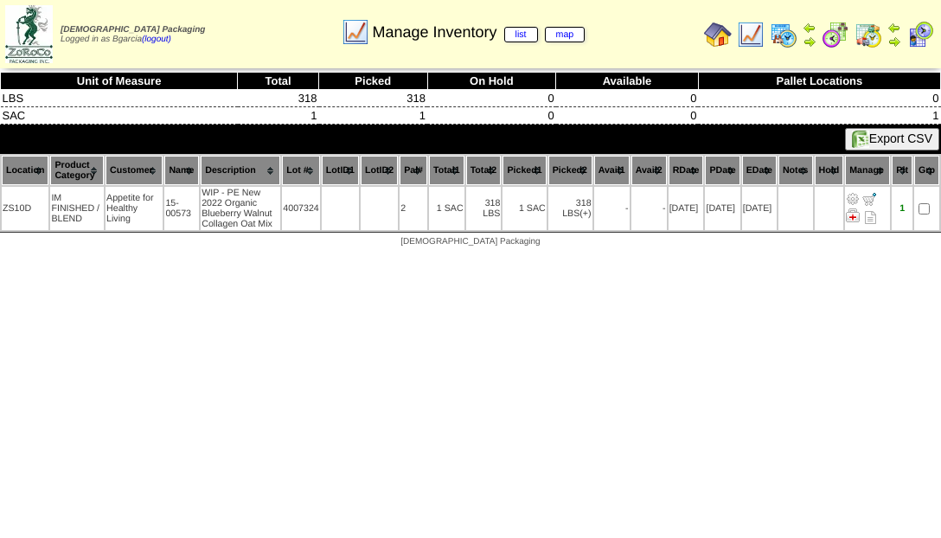
click at [836, 40] on img at bounding box center [835, 35] width 28 height 28
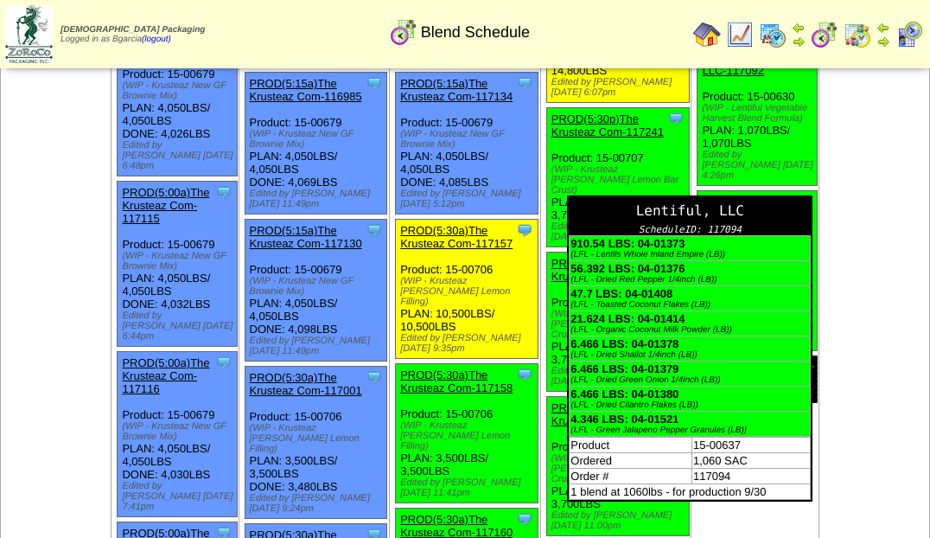
scroll to position [1003, 0]
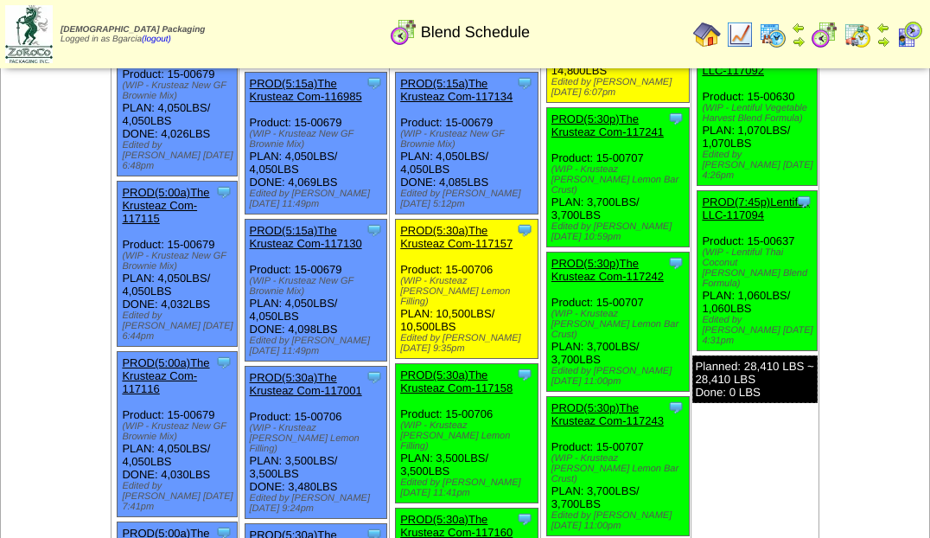
click at [771, 35] on img at bounding box center [773, 35] width 28 height 28
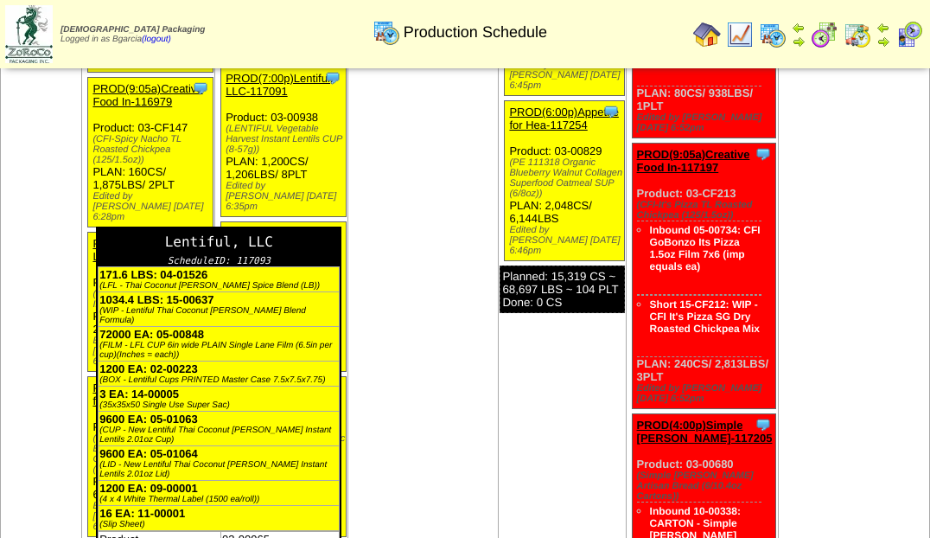
scroll to position [2253, 0]
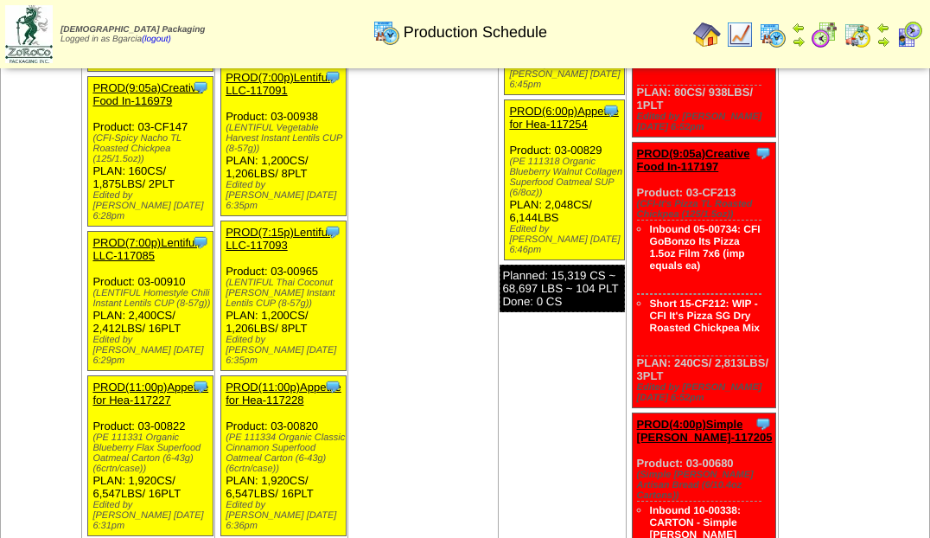
click at [421, 141] on td "Oct 01 [+] Print Export Clone Item PROD(4:00a)Natural Decadenc-117202 Natural D…" at bounding box center [423, 139] width 151 height 1766
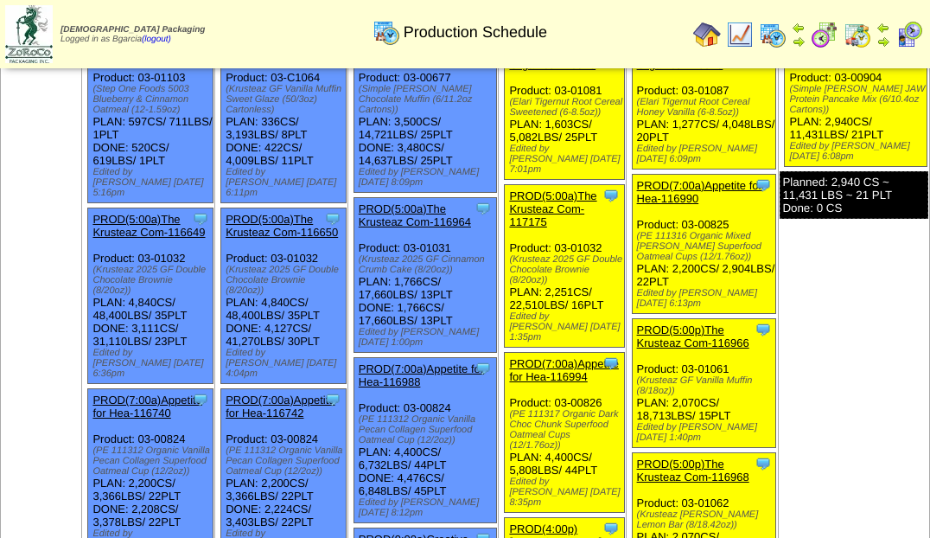
scroll to position [0, 0]
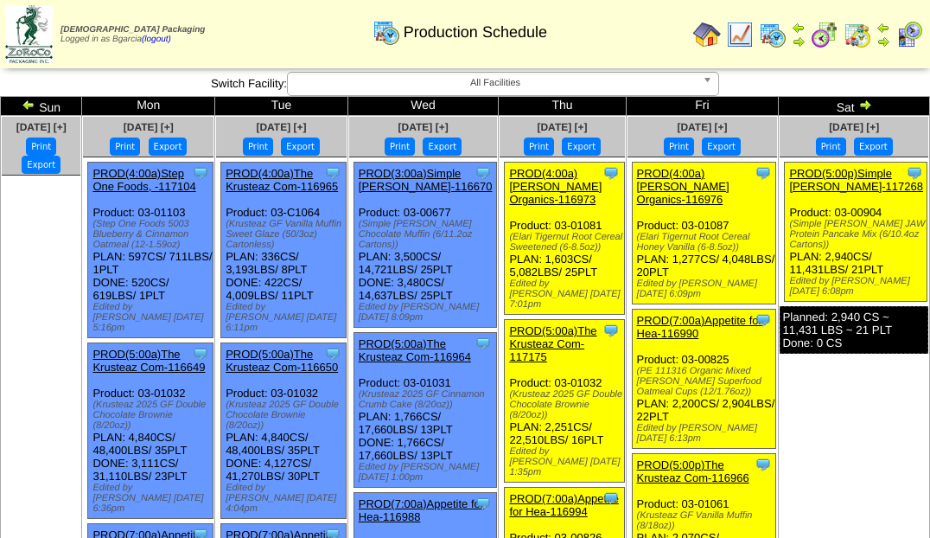
click at [872, 105] on img at bounding box center [866, 105] width 14 height 14
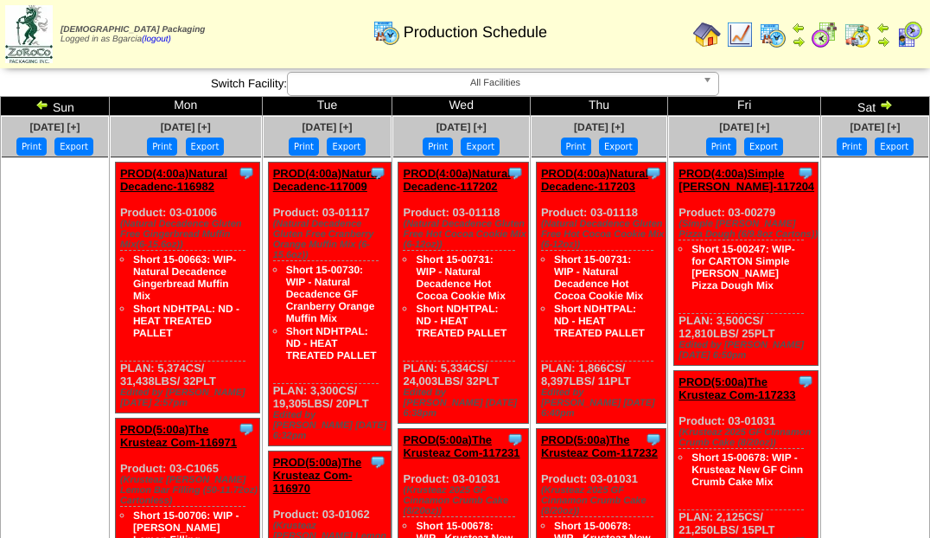
click at [853, 222] on ul at bounding box center [875, 286] width 106 height 259
click at [738, 33] on img at bounding box center [740, 35] width 28 height 28
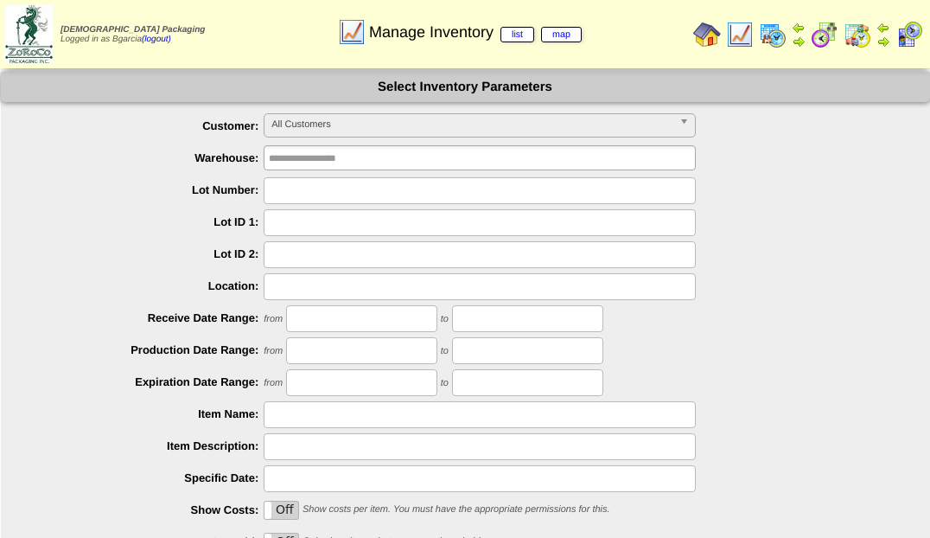
scroll to position [183, 0]
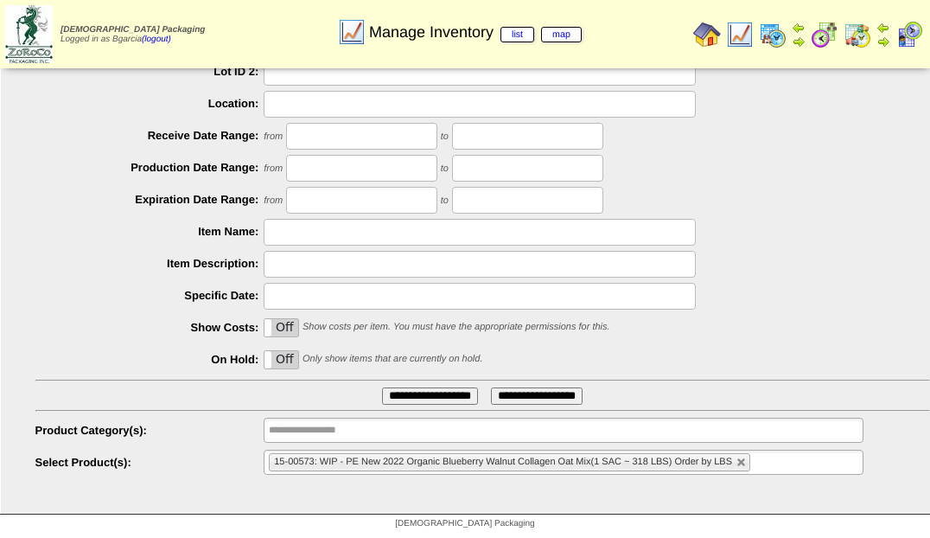
click at [626, 450] on ul "15-00573: WIP - PE New 2022 Organic Blueberry Walnut Collagen Oat Mix(1 SAC ~ 3…" at bounding box center [563, 462] width 599 height 25
click at [782, 455] on ul "15-00573: WIP - PE New 2022 Organic Blueberry Walnut Collagen Oat Mix(1 SAC ~ 3…" at bounding box center [563, 461] width 599 height 25
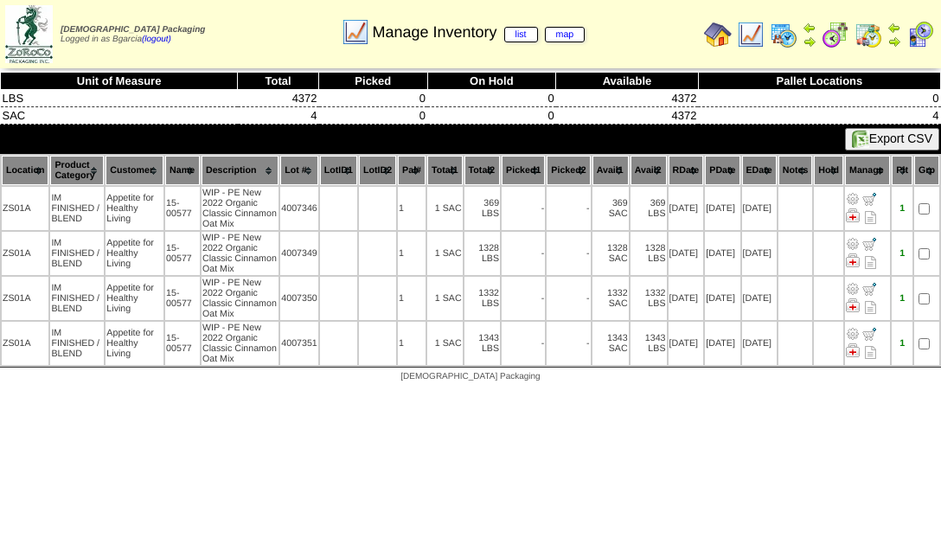
click at [840, 47] on img at bounding box center [835, 35] width 28 height 28
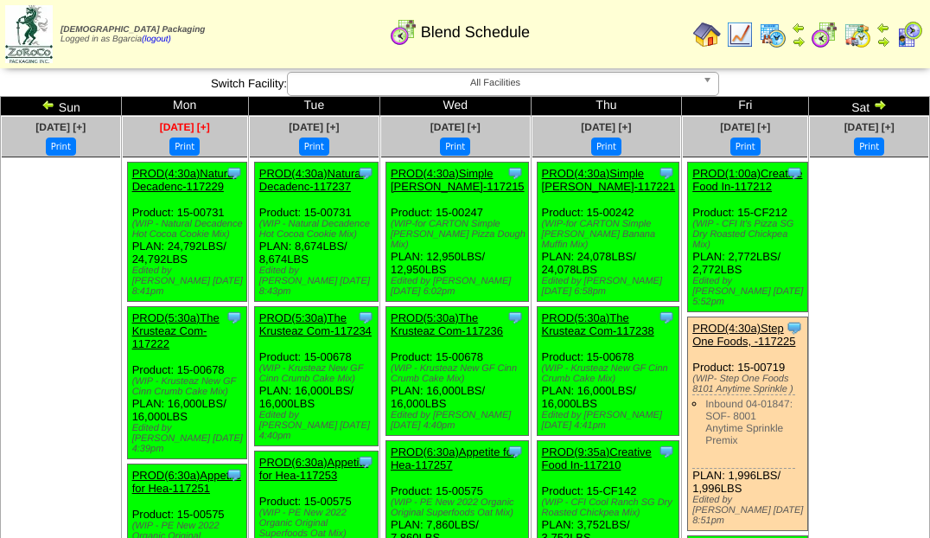
click at [199, 128] on span "Sep 29 [+]" at bounding box center [185, 127] width 50 height 12
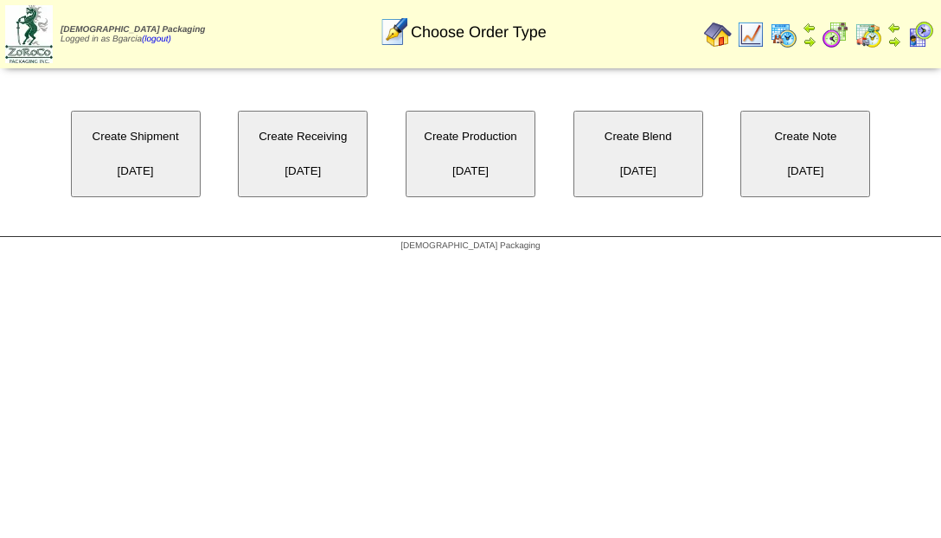
click at [611, 156] on button "Create Blend 09/29/2025" at bounding box center [638, 154] width 130 height 86
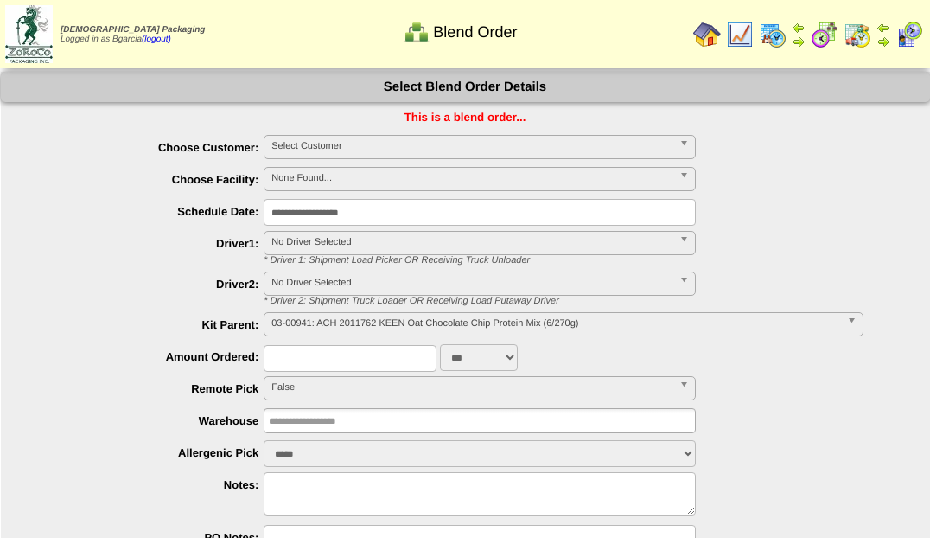
click at [415, 217] on body "[DEMOGRAPHIC_DATA] Packaging Logged in as Bgarcia (logout) Print All" at bounding box center [465, 332] width 930 height 665
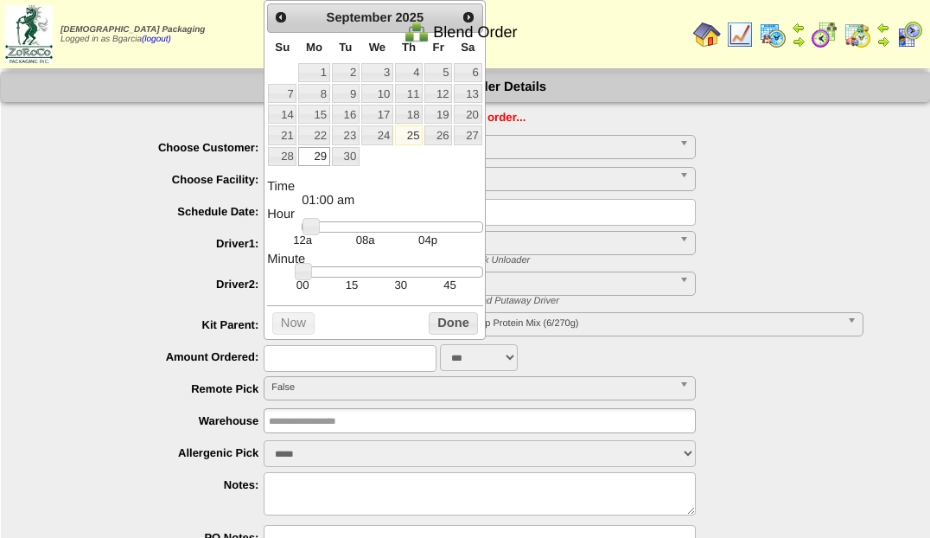
click at [349, 233] on div at bounding box center [392, 227] width 181 height 12
click at [383, 231] on div at bounding box center [392, 227] width 181 height 12
type input "**********"
click at [413, 233] on div at bounding box center [392, 227] width 181 height 12
click at [444, 328] on button "Done" at bounding box center [453, 323] width 48 height 22
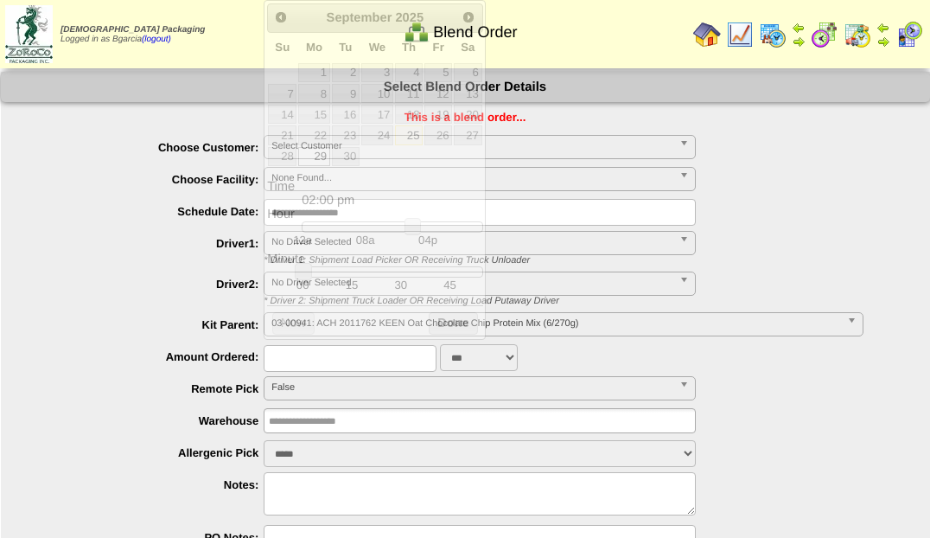
click at [424, 221] on body "Zoroco Packaging Logged in as Bgarcia (logout) Print All" at bounding box center [465, 332] width 930 height 665
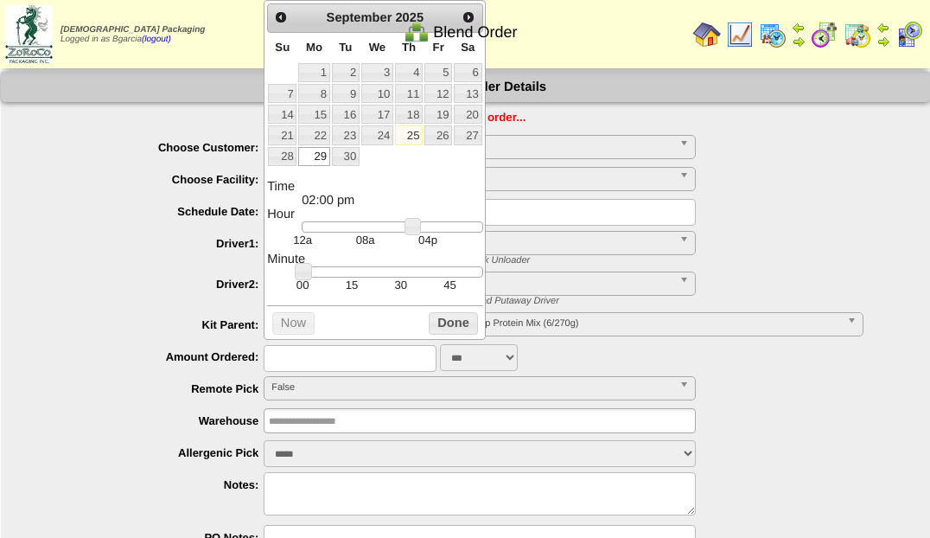
click at [424, 221] on dt "Hour" at bounding box center [374, 215] width 215 height 14
click at [434, 221] on dt "Hour" at bounding box center [374, 215] width 215 height 14
click at [543, 137] on span "Select Customer" at bounding box center [471, 146] width 401 height 21
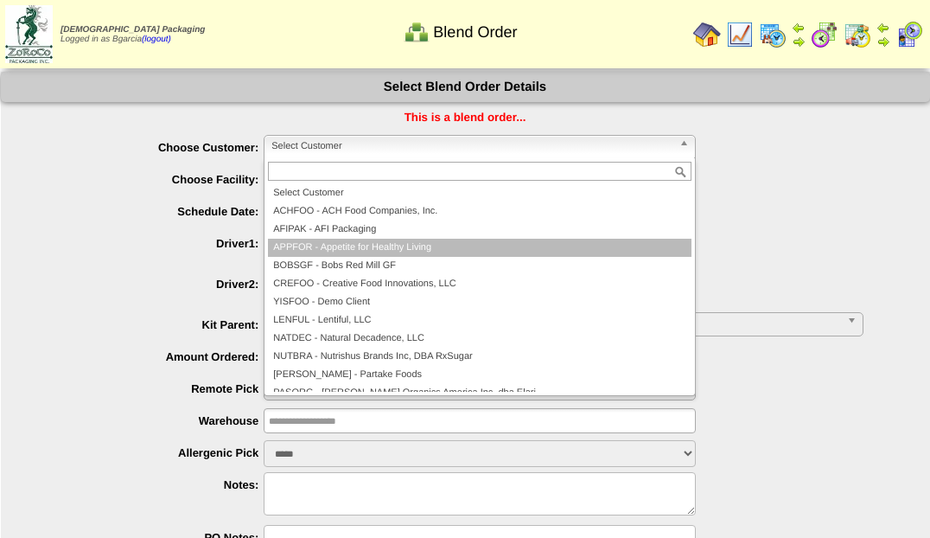
click at [452, 252] on li "APPFOR - Appetite for Healthy Living" at bounding box center [480, 248] width 424 height 18
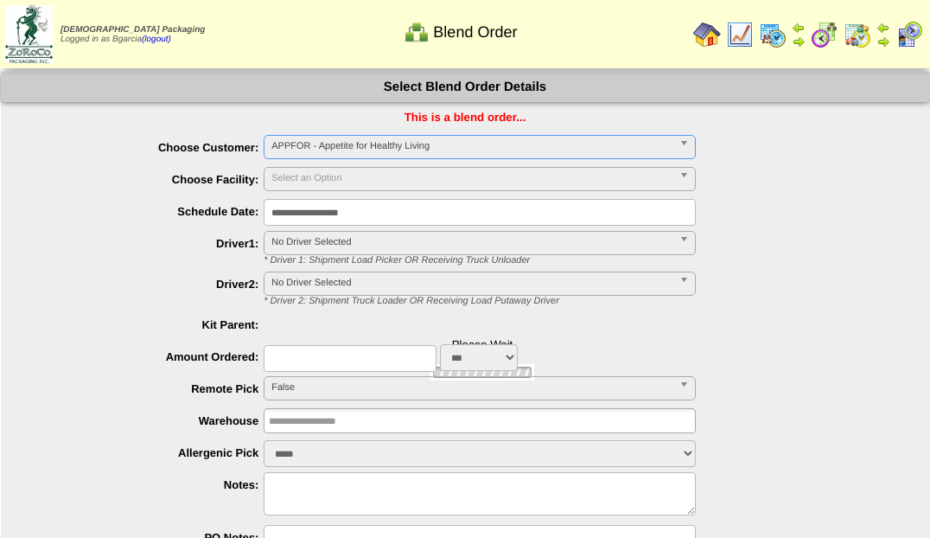
click at [357, 352] on input "text" at bounding box center [350, 358] width 173 height 27
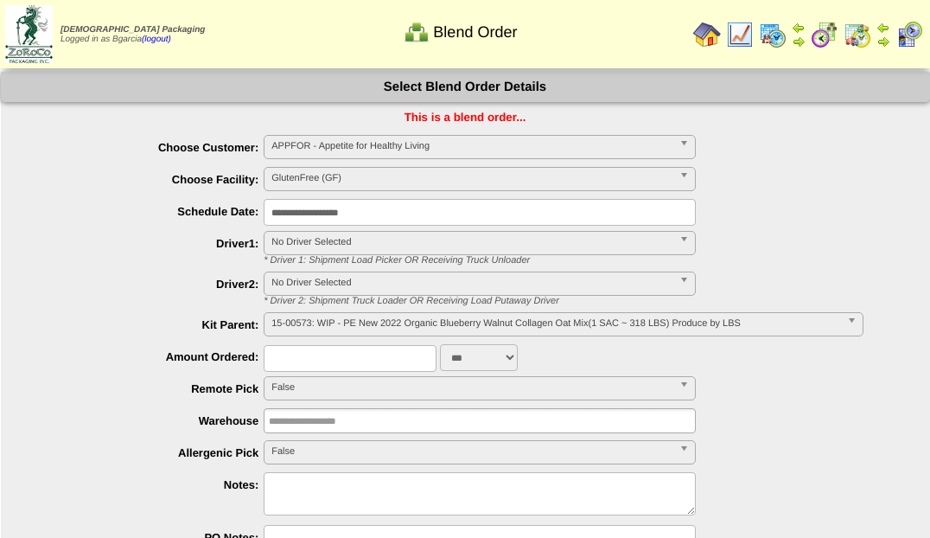
type input "*"
type input "****"
click at [351, 490] on textarea at bounding box center [480, 493] width 432 height 43
click at [431, 482] on textarea "**********" at bounding box center [480, 493] width 432 height 43
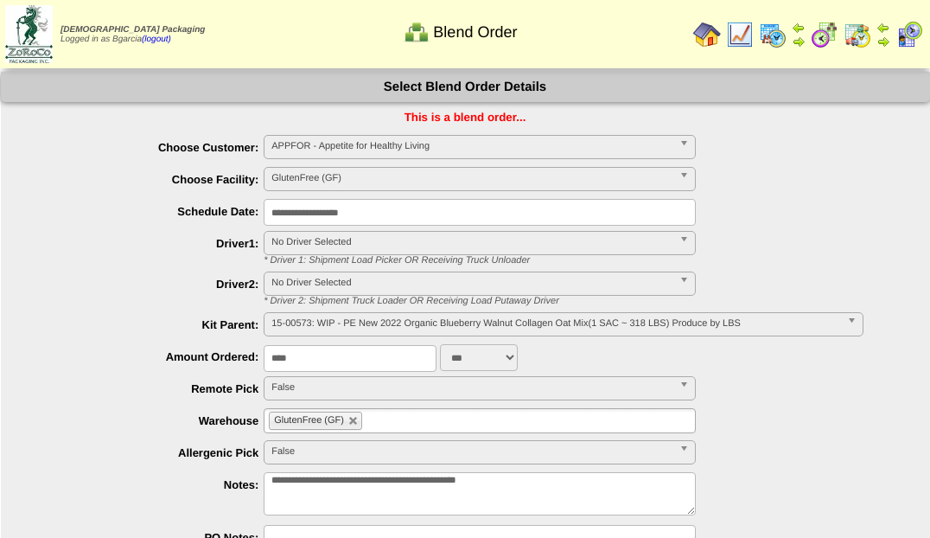
scroll to position [128, 0]
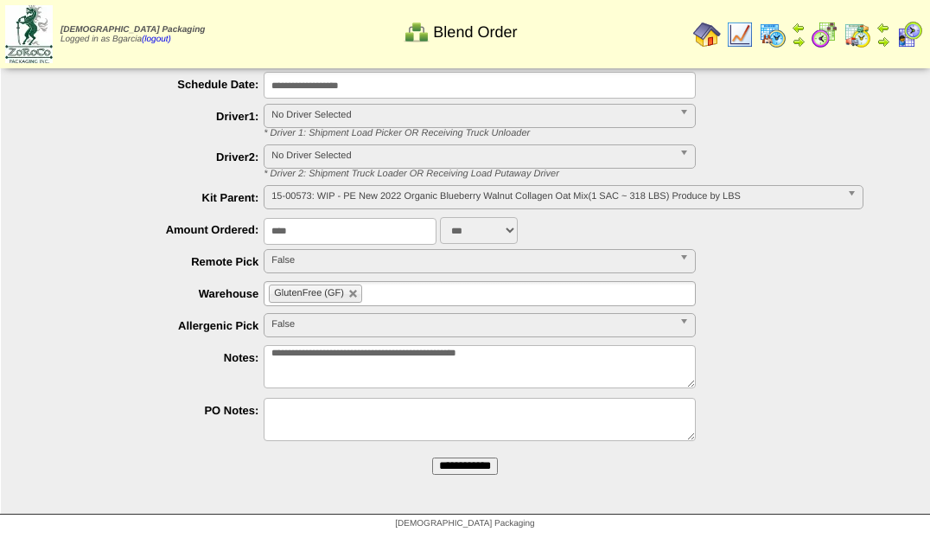
type textarea "**********"
click at [466, 463] on input "**********" at bounding box center [465, 465] width 66 height 17
click at [559, 199] on span "15-00573: WIP - PE New 2022 Organic Blueberry Walnut Collagen Oat Mix(1 SAC ~ 3…" at bounding box center [555, 196] width 568 height 21
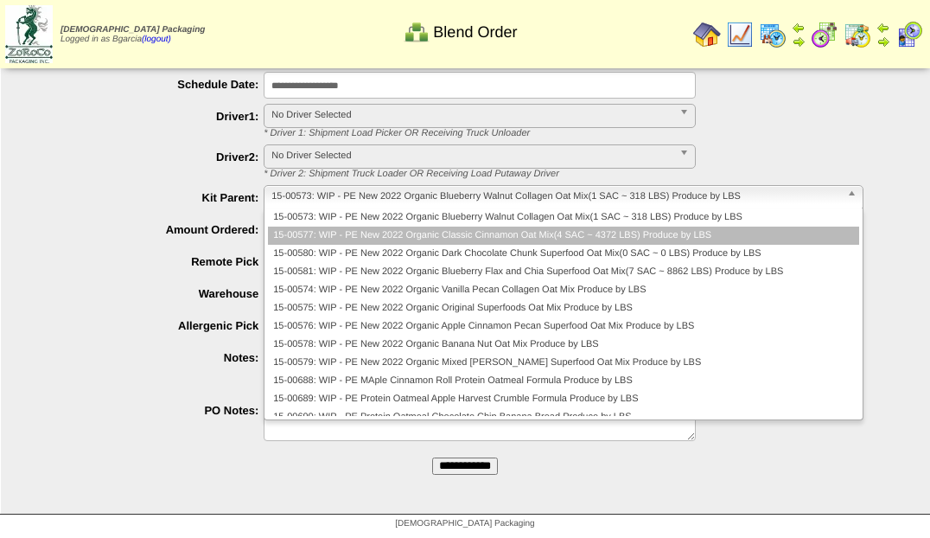
click at [574, 238] on li "15-00577: WIP - PE New 2022 Organic Classic Cinnamon Oat Mix(4 SAC ~ 4372 LBS) …" at bounding box center [563, 236] width 591 height 18
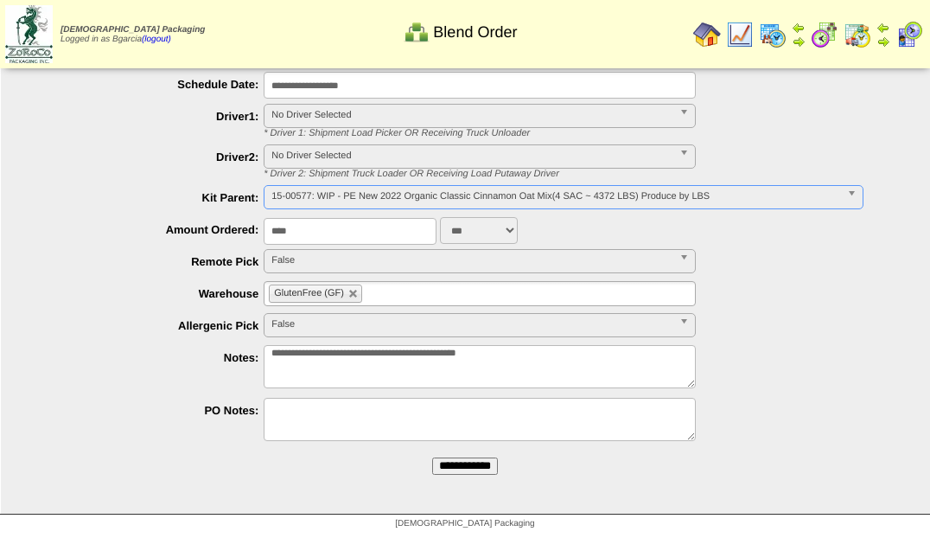
click at [459, 458] on input "**********" at bounding box center [465, 465] width 66 height 17
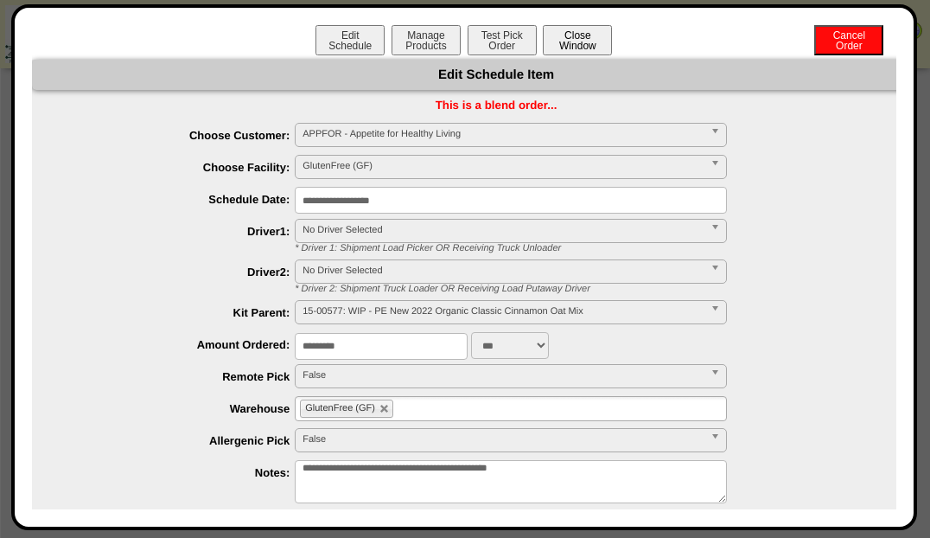
click at [584, 42] on button "Close Window" at bounding box center [577, 40] width 69 height 30
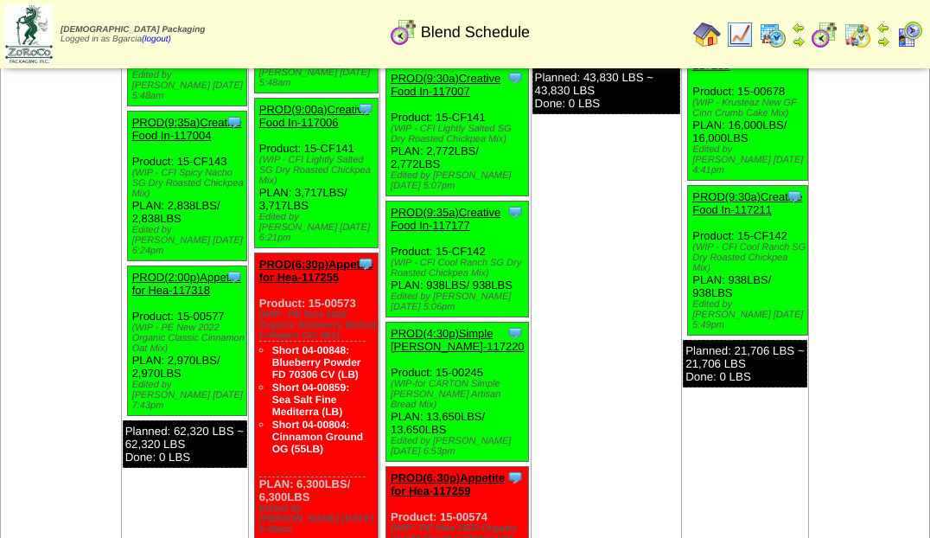
scroll to position [508, 0]
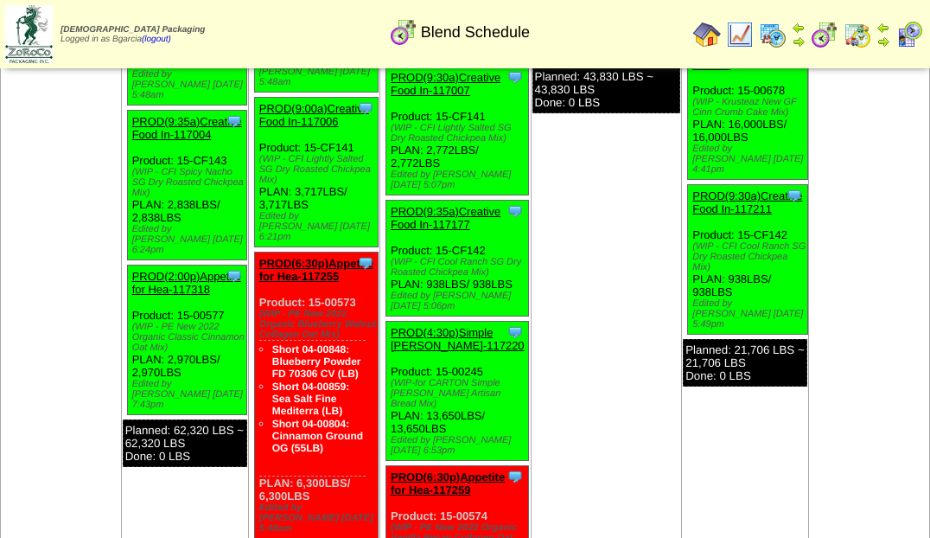
click at [352, 257] on link "PROD(6:30p)Appetite for Hea-117255" at bounding box center [316, 270] width 114 height 26
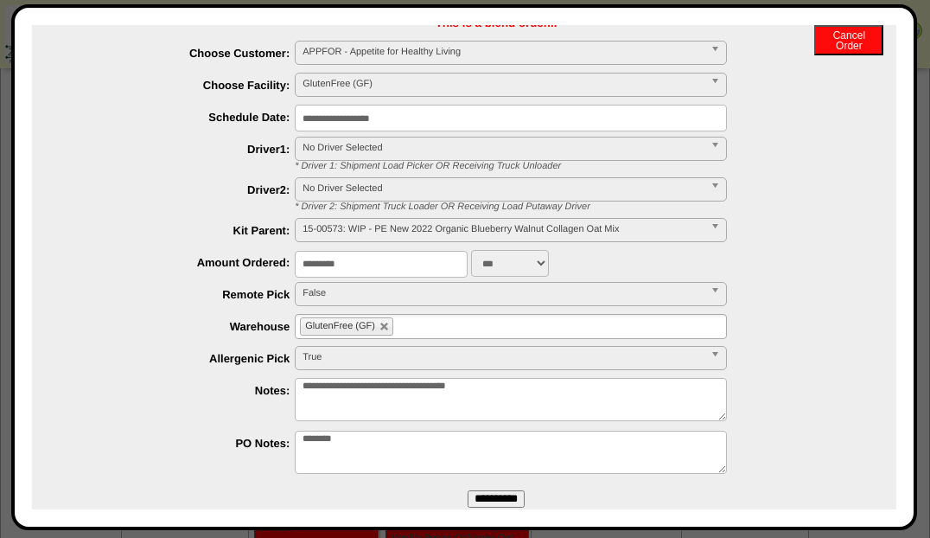
scroll to position [85, 0]
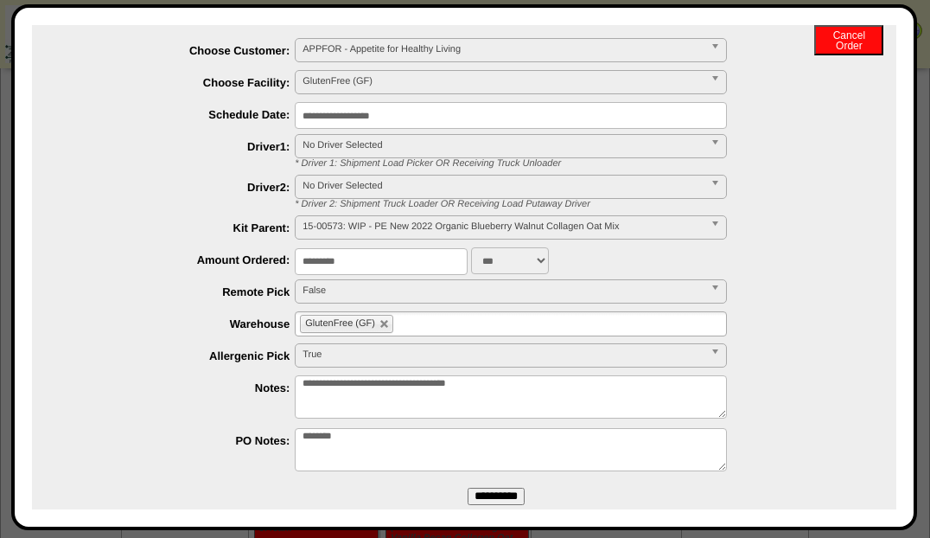
click at [438, 261] on input "*********" at bounding box center [381, 261] width 173 height 27
type input "*"
type input "****"
click at [384, 391] on textarea "**********" at bounding box center [511, 396] width 432 height 43
click at [570, 399] on textarea "**********" at bounding box center [511, 396] width 432 height 43
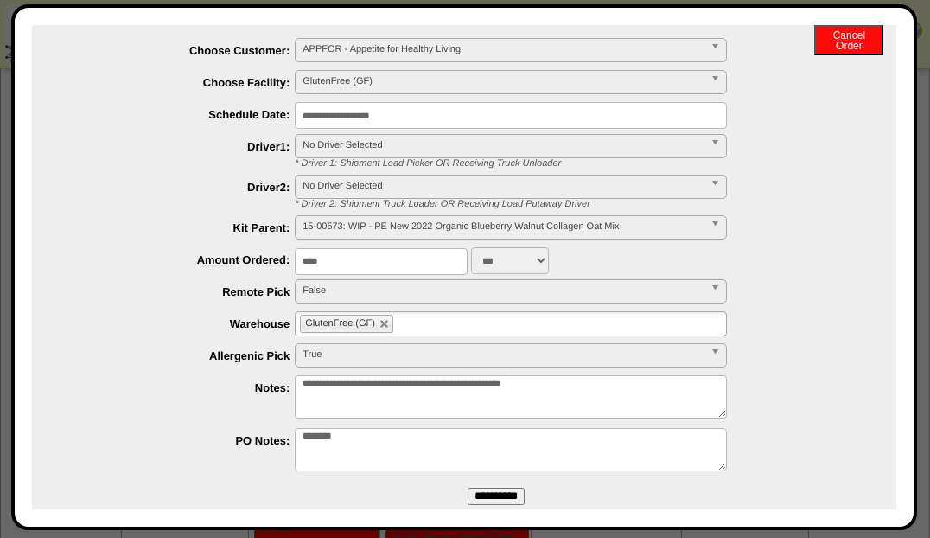
click at [532, 386] on textarea "**********" at bounding box center [511, 396] width 432 height 43
type textarea "**********"
click at [501, 496] on input "**********" at bounding box center [496, 496] width 57 height 17
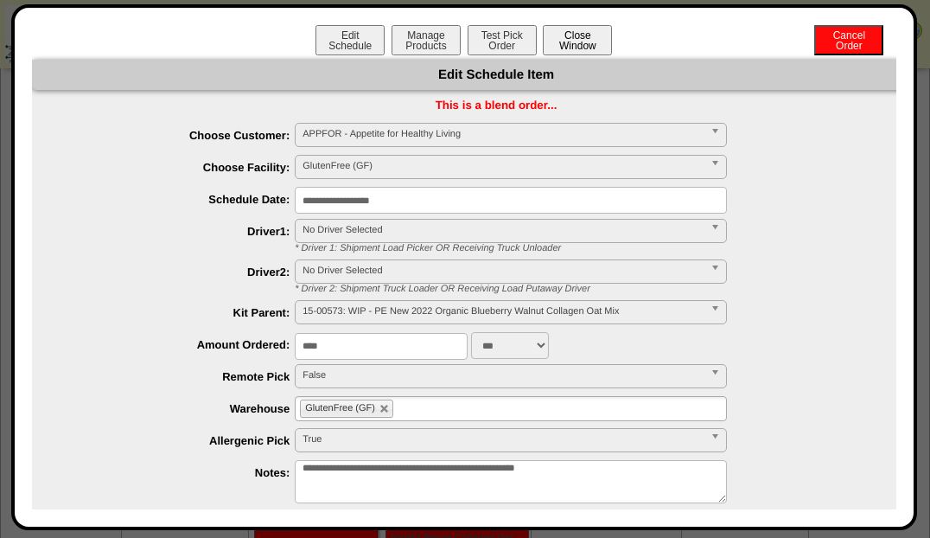
click at [567, 36] on button "Close Window" at bounding box center [577, 40] width 69 height 30
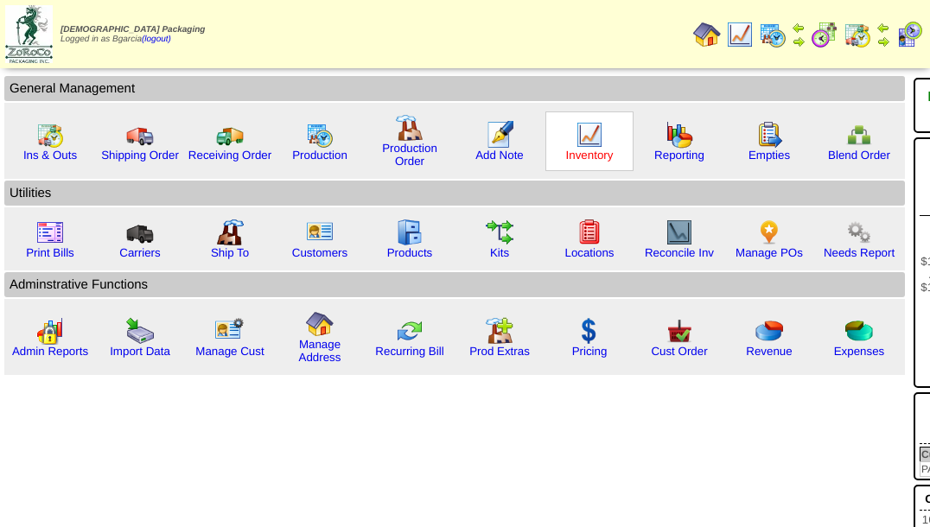
click at [602, 149] on link "Inventory" at bounding box center [590, 155] width 48 height 13
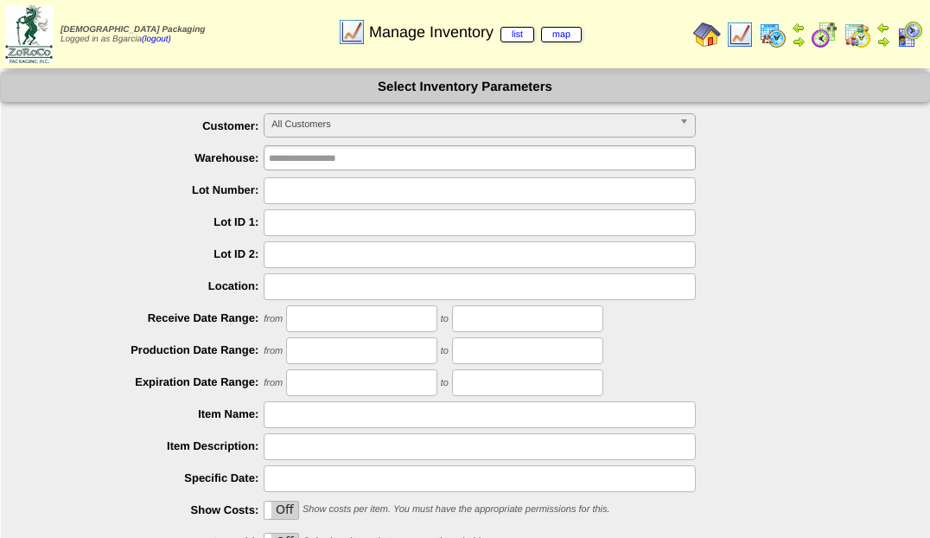
scroll to position [183, 0]
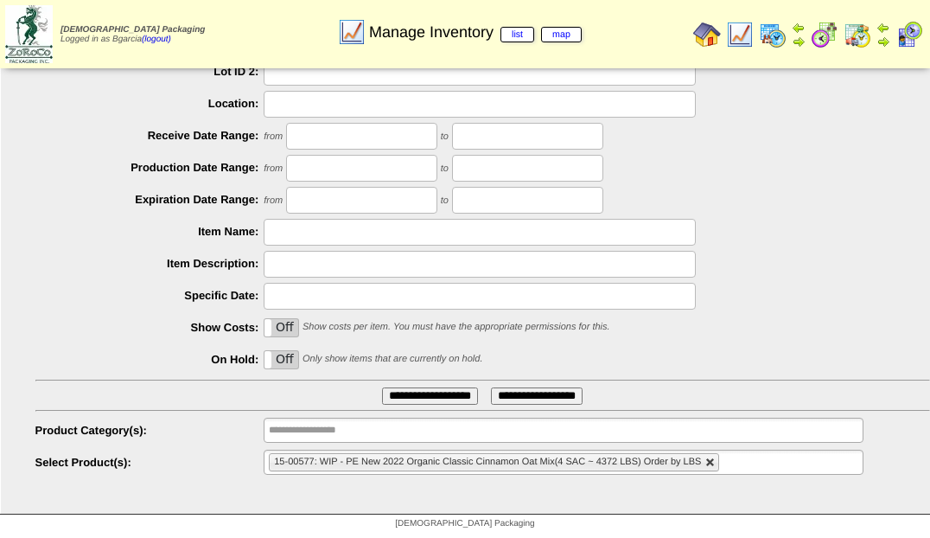
click at [708, 457] on link at bounding box center [711, 462] width 10 height 10
type input "**********"
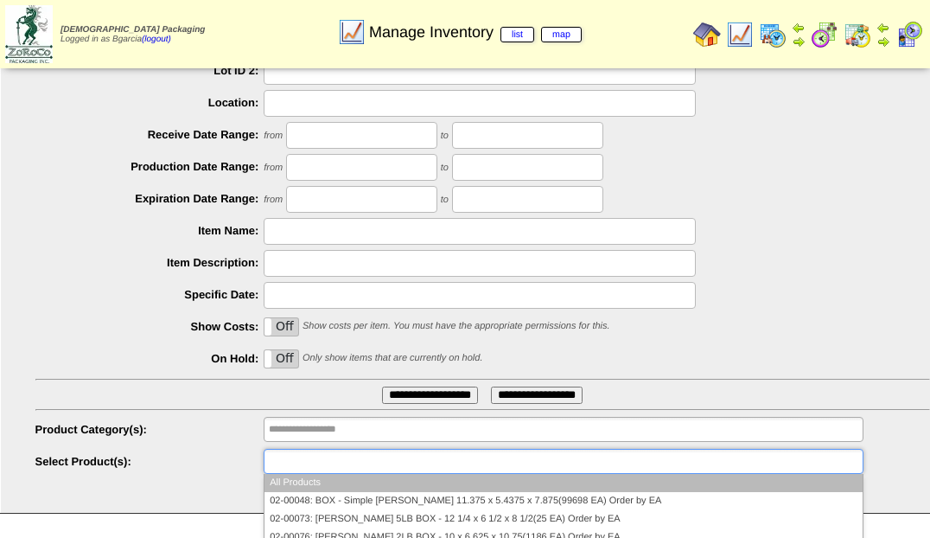
click at [708, 457] on ul at bounding box center [563, 461] width 599 height 25
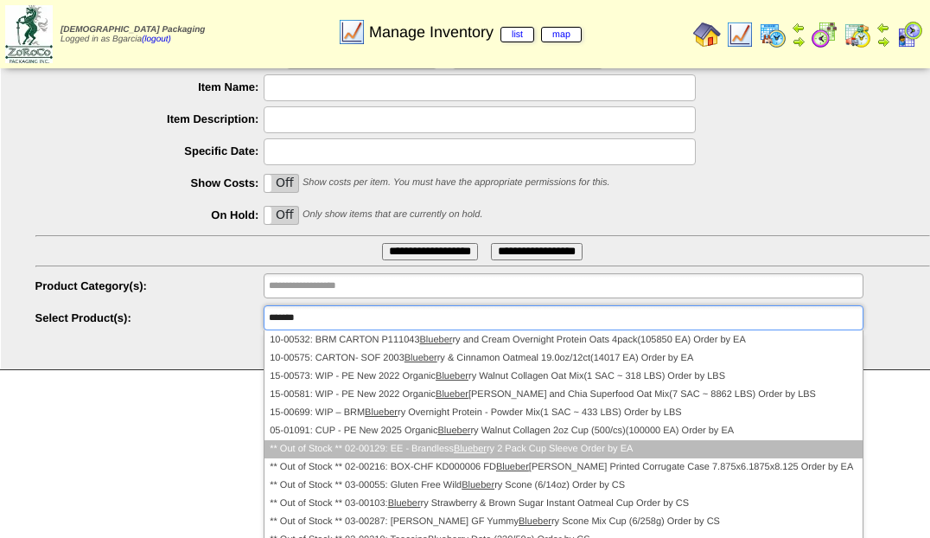
scroll to position [376, 0]
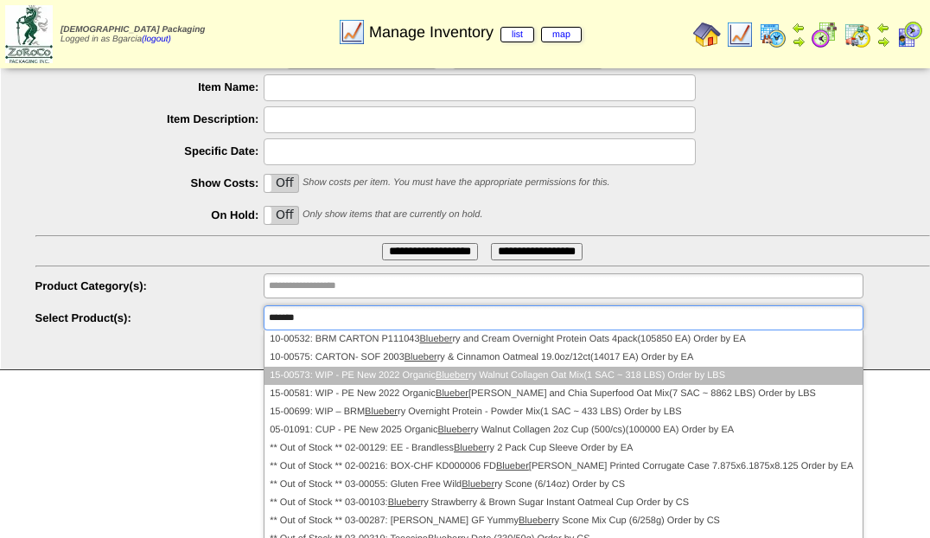
type input "*******"
click at [543, 376] on li "15-00573: WIP - PE New 2022 Organic Blueber ry Walnut Collagen Oat Mix(1 SAC ~ …" at bounding box center [563, 376] width 597 height 18
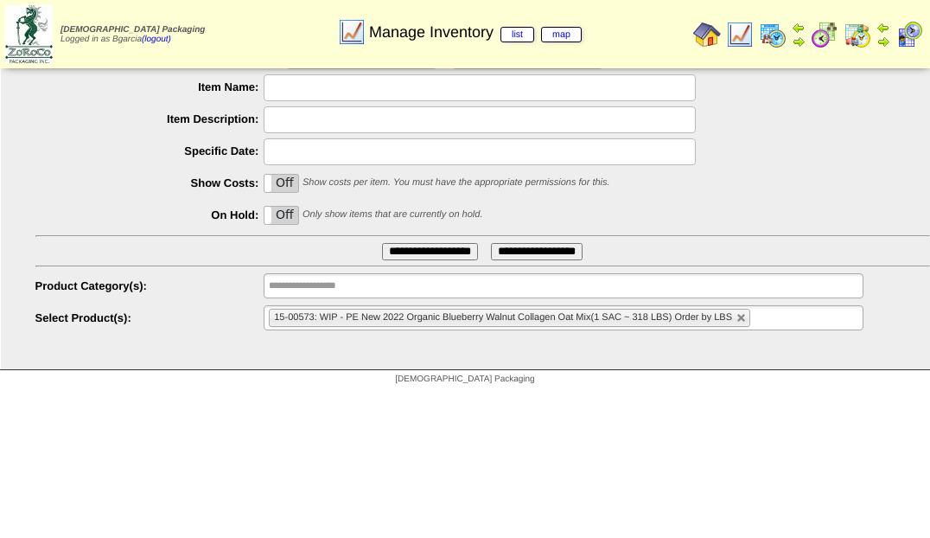
click at [431, 248] on input "**********" at bounding box center [430, 251] width 96 height 17
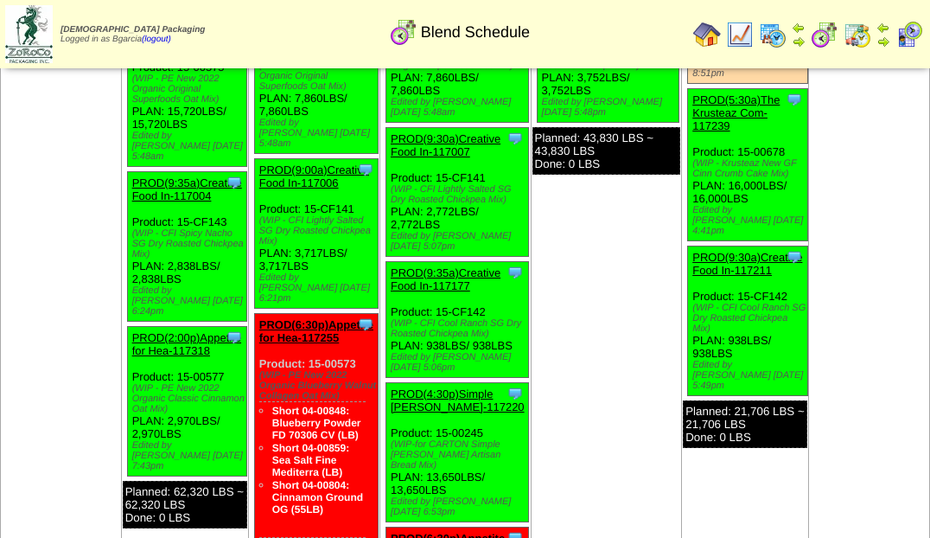
scroll to position [455, 0]
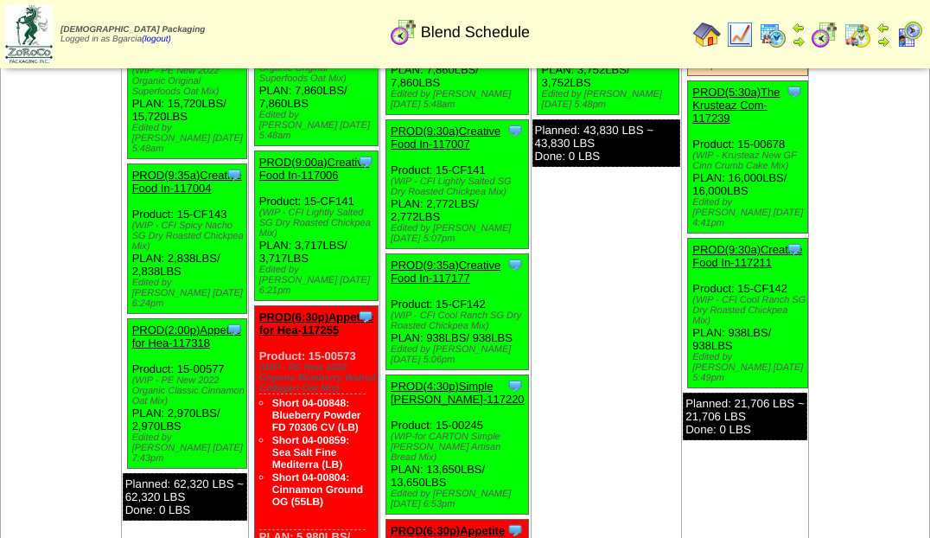
click at [317, 310] on link "PROD(6:30p)Appetite for Hea-117255" at bounding box center [316, 323] width 114 height 26
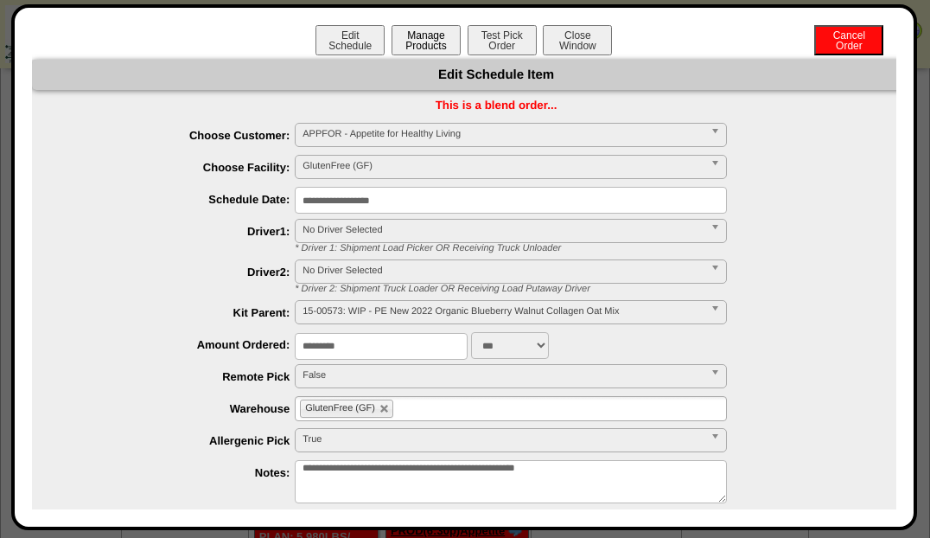
click at [449, 32] on button "Manage Products" at bounding box center [426, 40] width 69 height 30
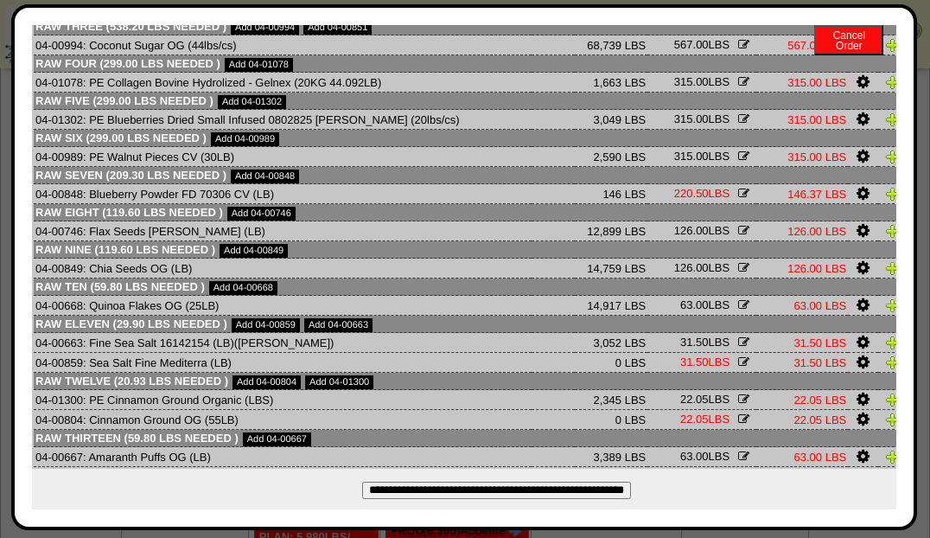
scroll to position [225, 0]
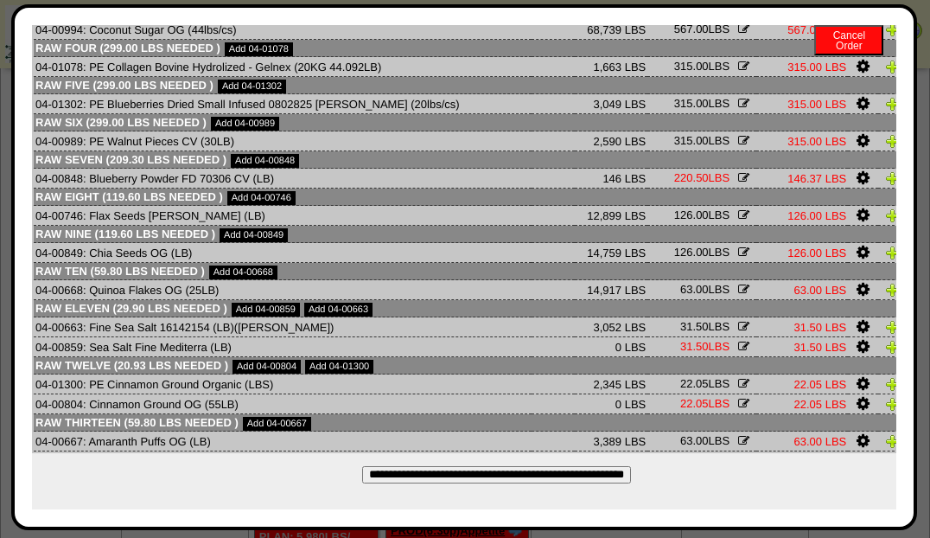
click at [537, 471] on input "**********" at bounding box center [496, 474] width 269 height 17
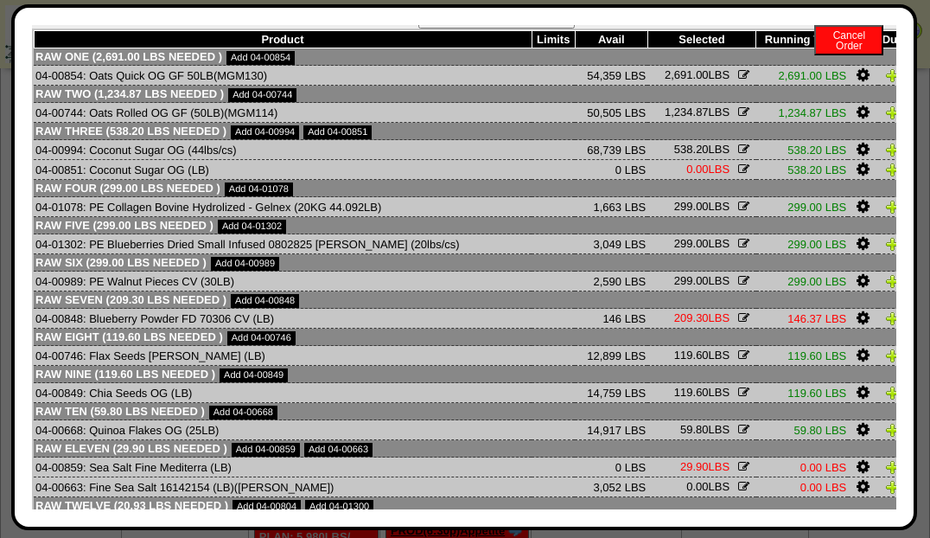
scroll to position [0, 0]
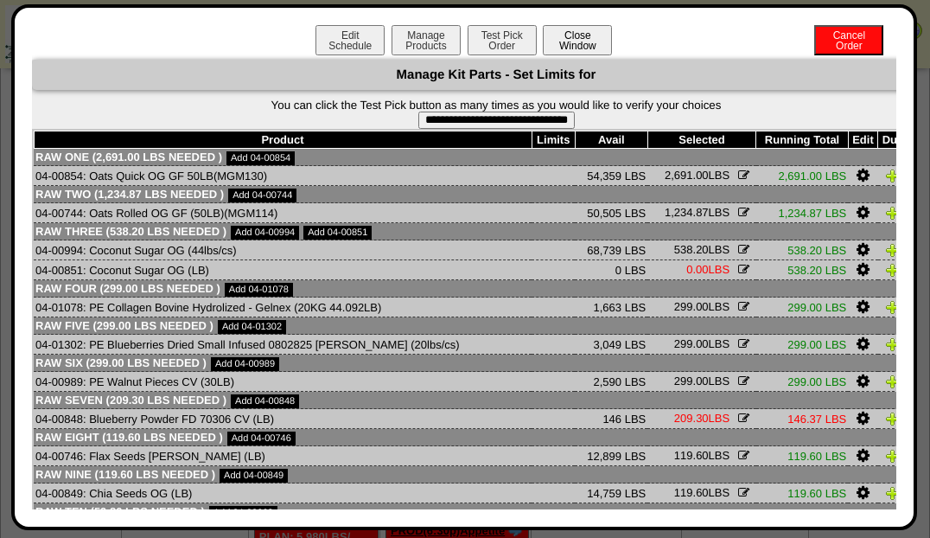
click at [587, 49] on button "Close Window" at bounding box center [577, 40] width 69 height 30
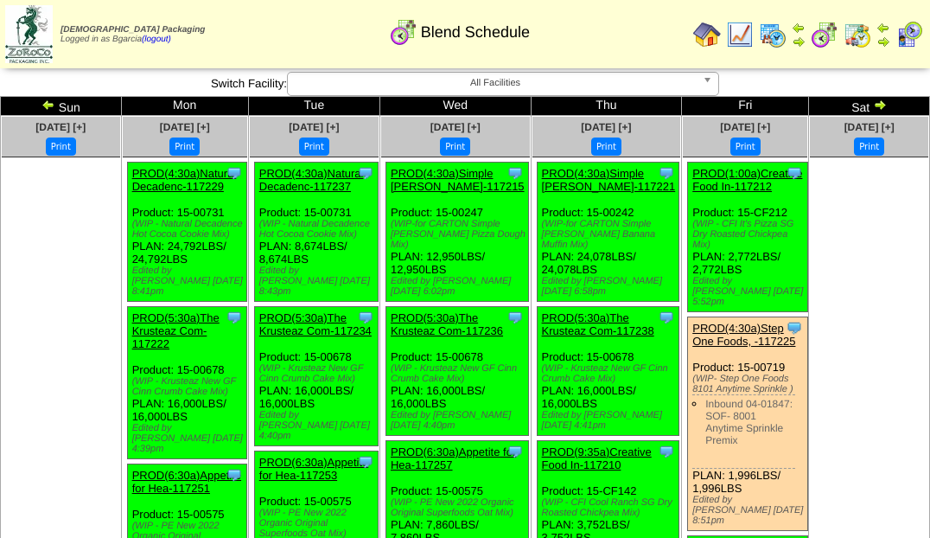
click at [741, 29] on img at bounding box center [740, 35] width 28 height 28
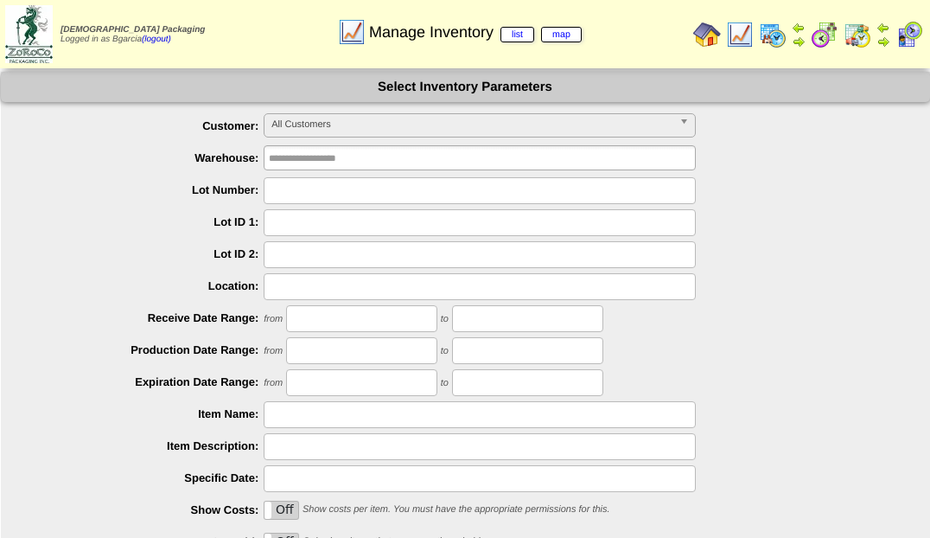
scroll to position [183, 0]
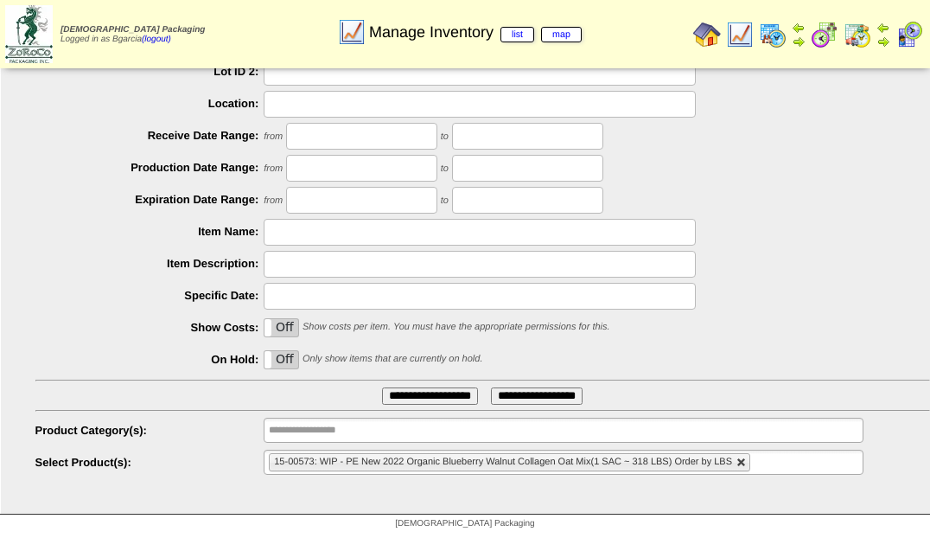
click at [739, 462] on link at bounding box center [742, 462] width 10 height 10
type input "**********"
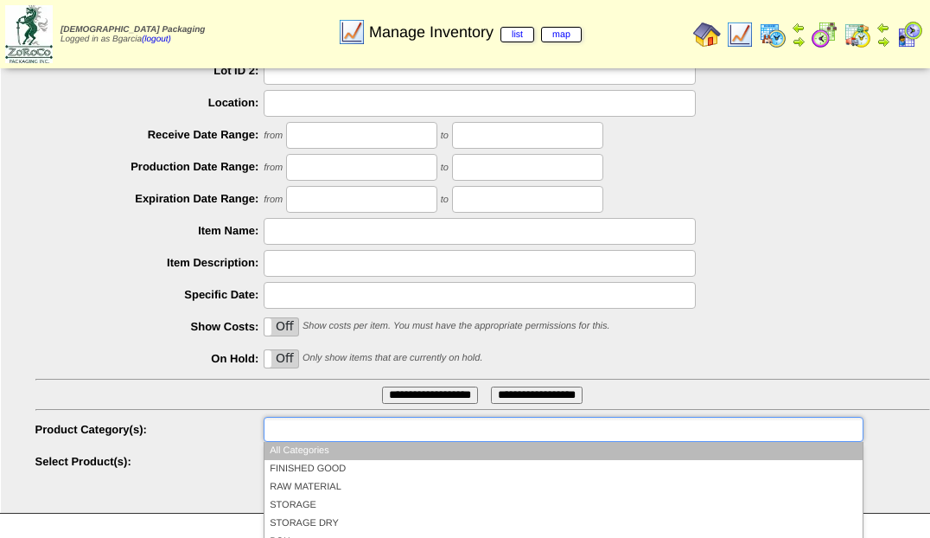
click at [728, 424] on ul at bounding box center [563, 429] width 599 height 25
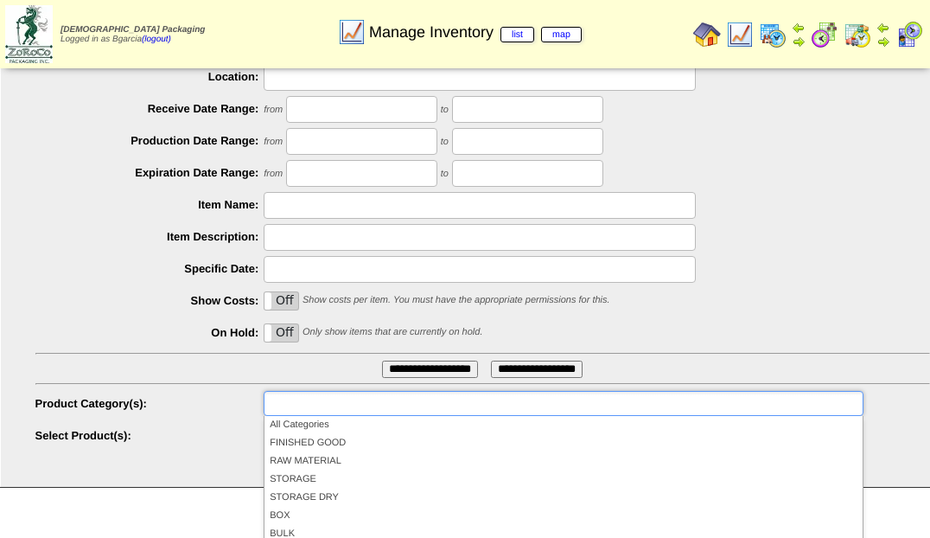
scroll to position [295, 0]
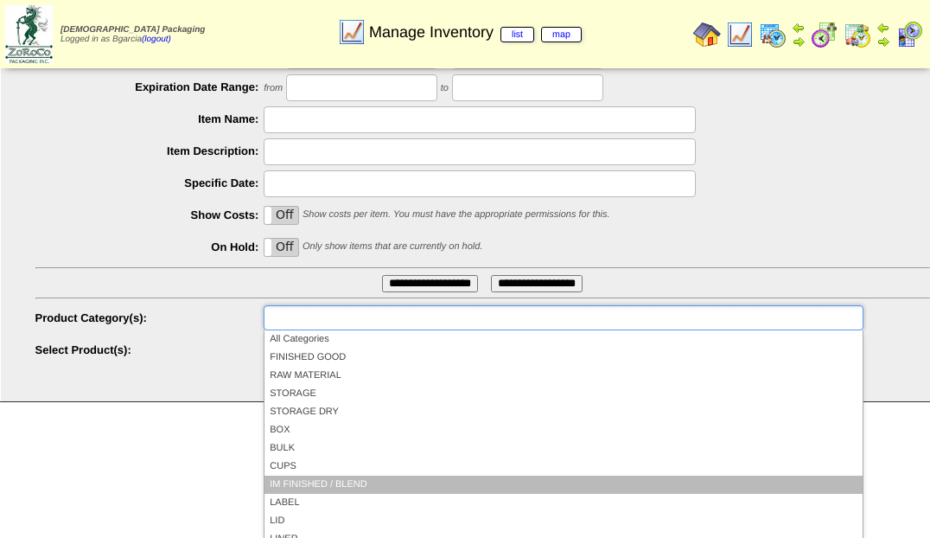
click at [389, 486] on li "IM FINISHED / BLEND" at bounding box center [563, 485] width 597 height 18
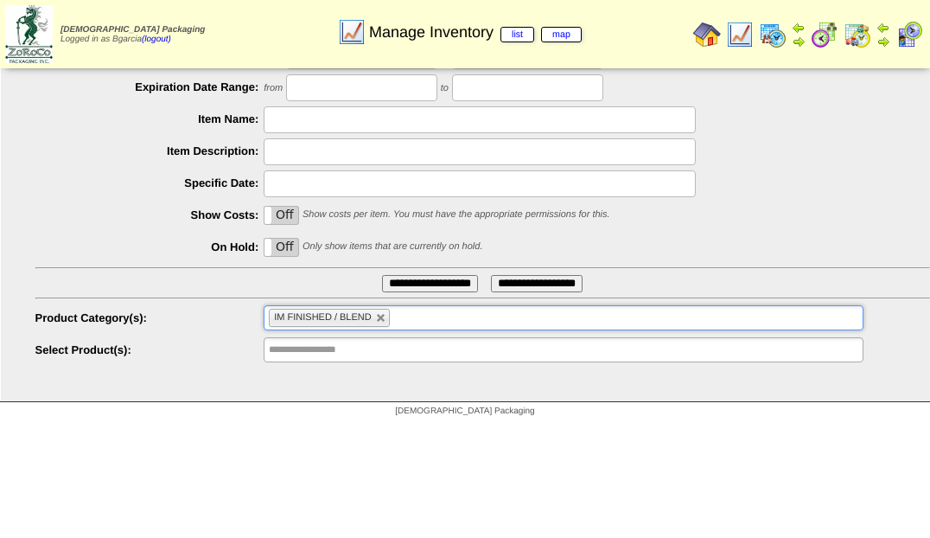
click at [427, 289] on input "**********" at bounding box center [430, 283] width 96 height 17
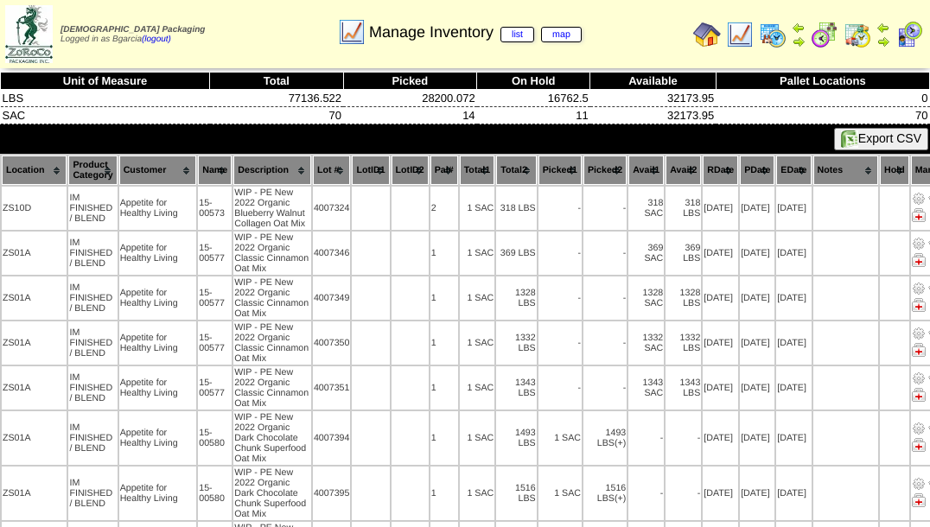
click at [246, 175] on th "Description" at bounding box center [272, 170] width 78 height 29
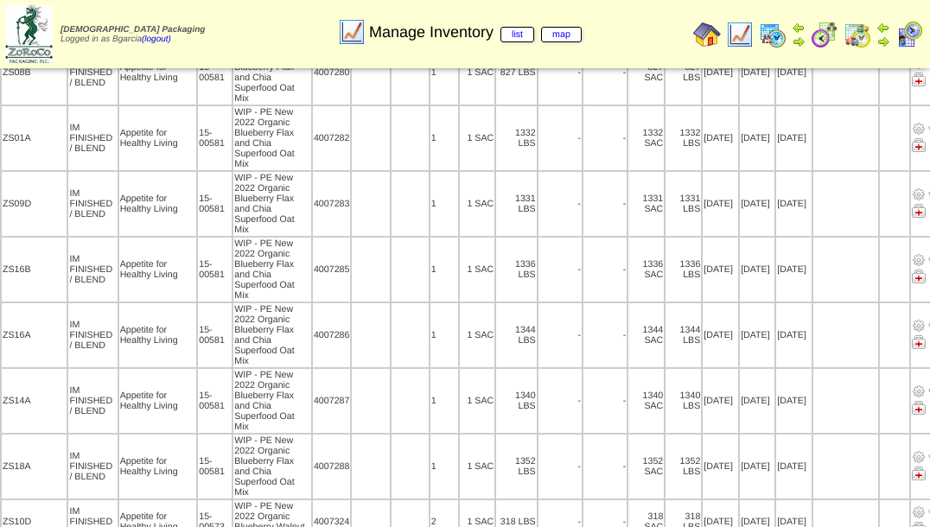
scroll to position [1307, 0]
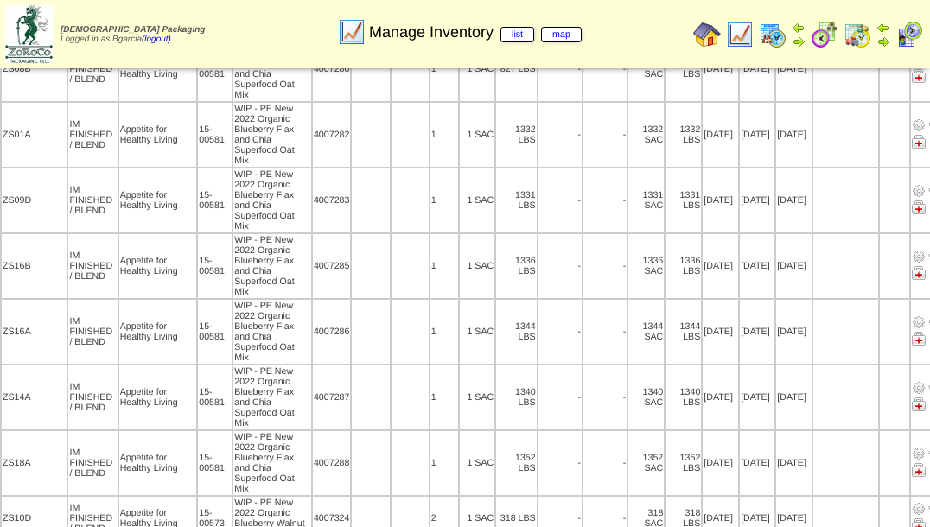
scroll to position [1308, 0]
